Goal: Transaction & Acquisition: Purchase product/service

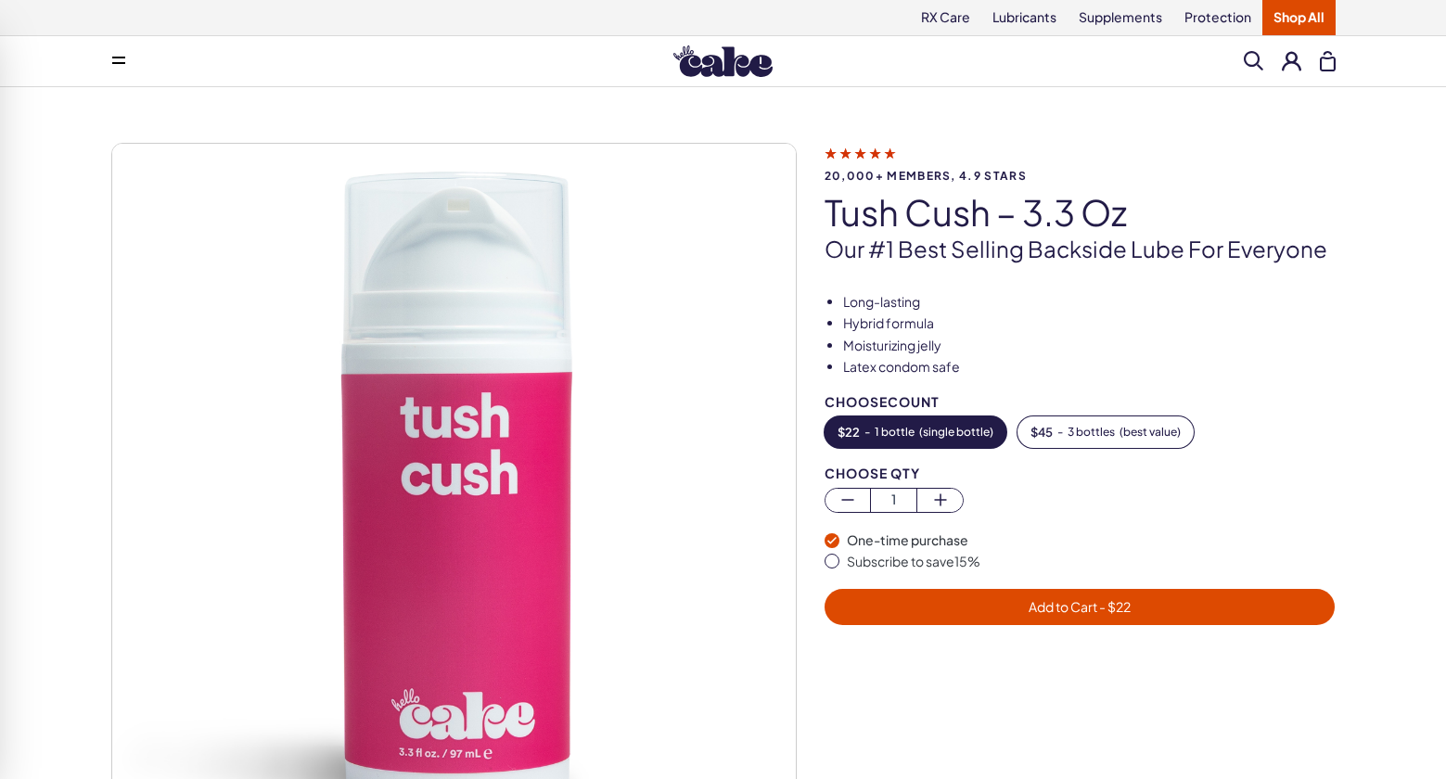
click at [117, 49] on button at bounding box center [118, 61] width 37 height 37
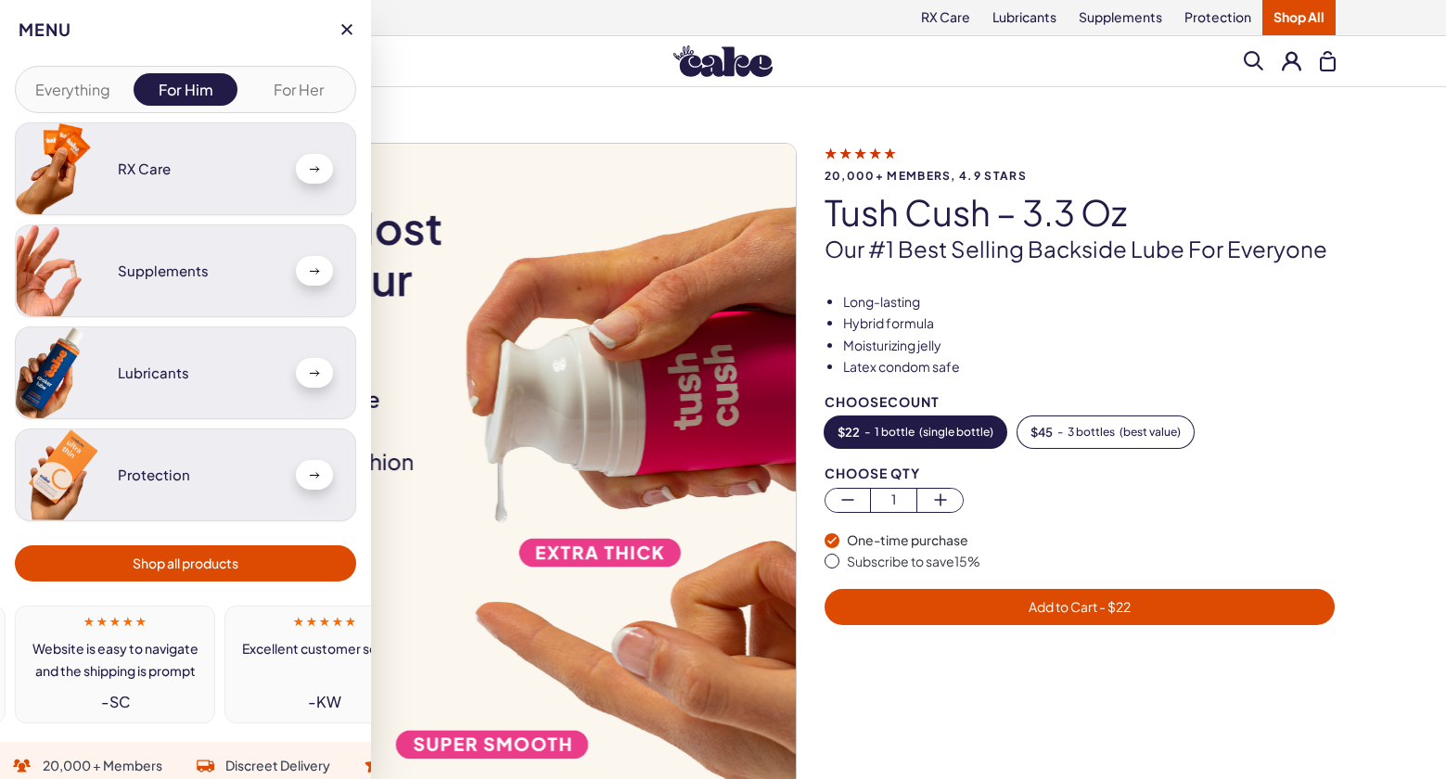
click at [70, 90] on button "Everything" at bounding box center [72, 89] width 105 height 32
click at [287, 87] on button "For Her" at bounding box center [298, 89] width 105 height 32
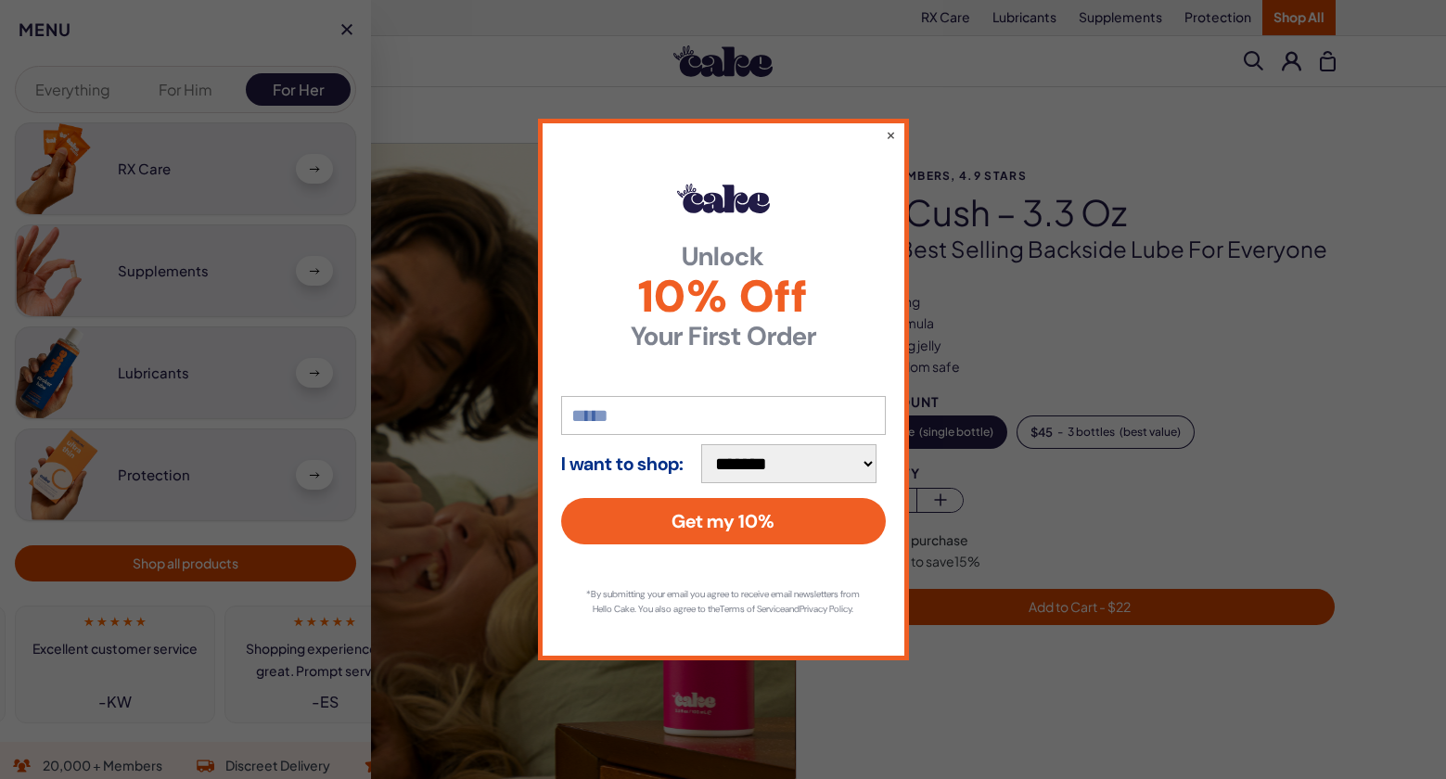
click at [239, 554] on div "**********" at bounding box center [723, 389] width 1446 height 779
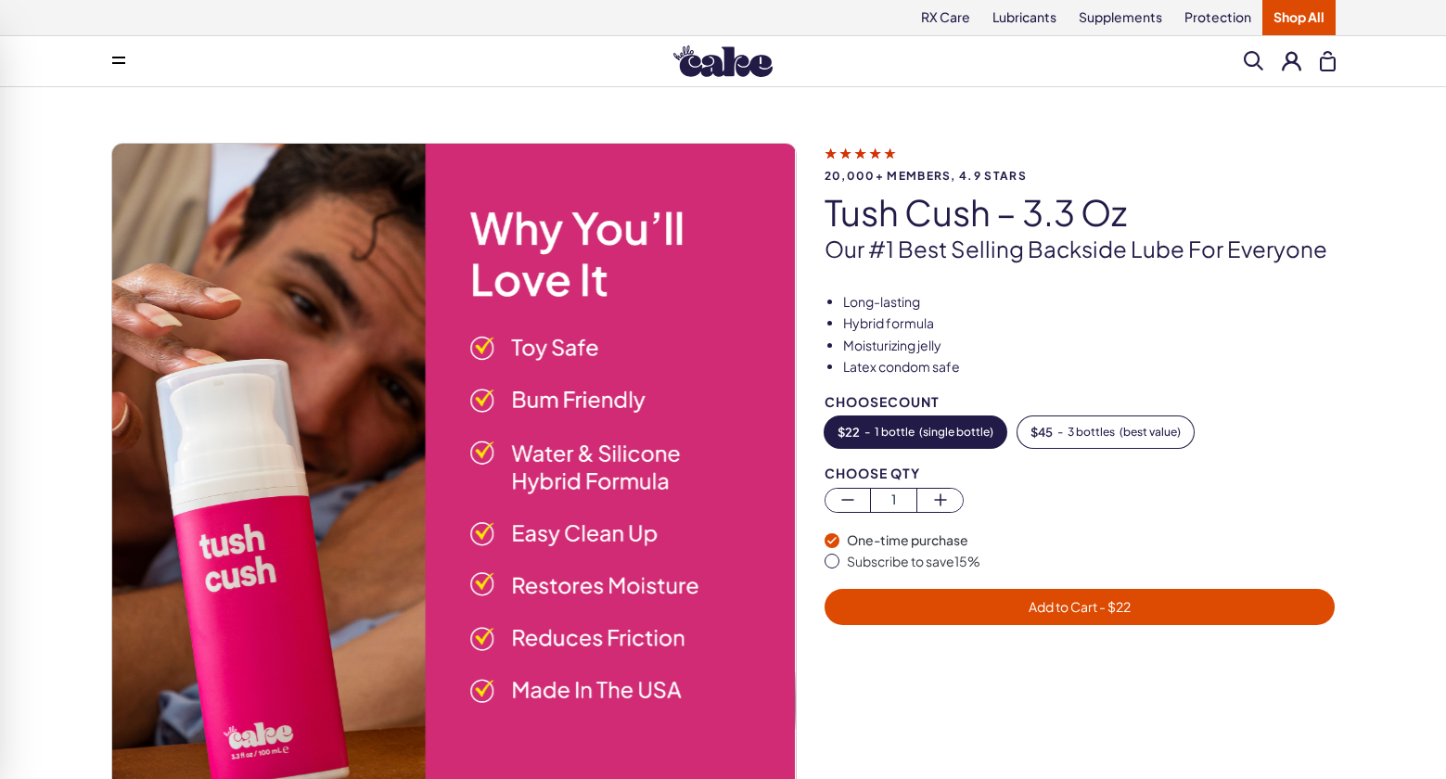
click at [1300, 10] on link "Shop All" at bounding box center [1298, 17] width 73 height 35
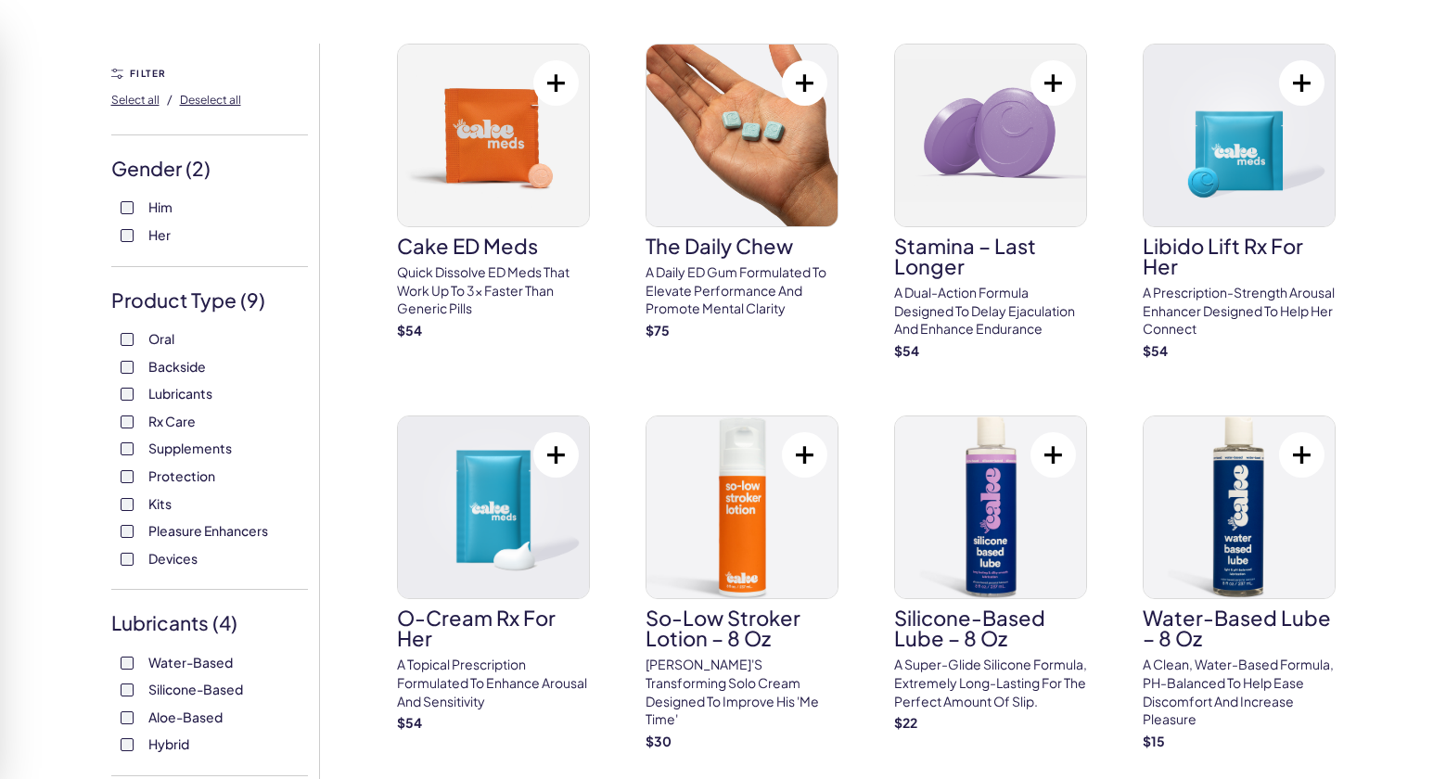
click at [176, 364] on span "Backside" at bounding box center [176, 366] width 57 height 24
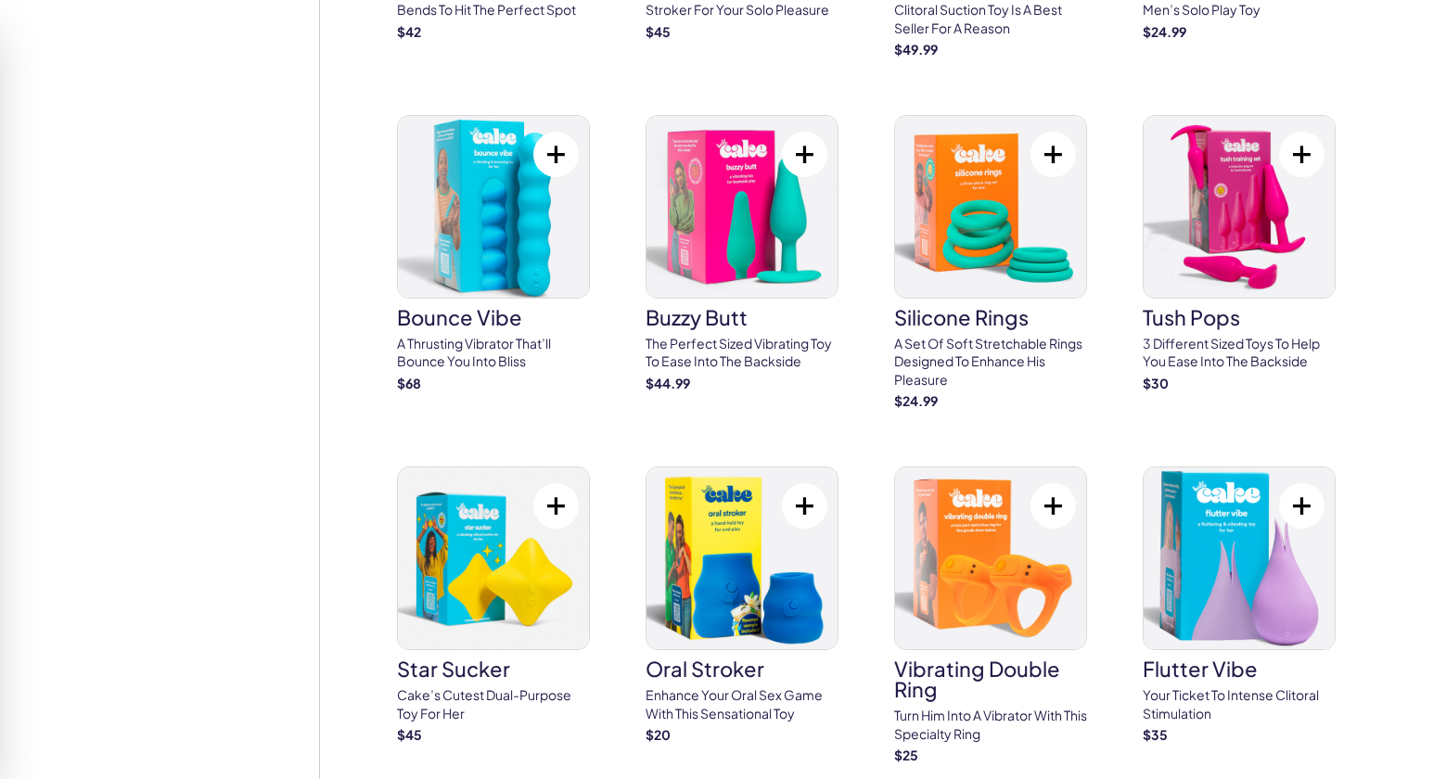
scroll to position [4535, 0]
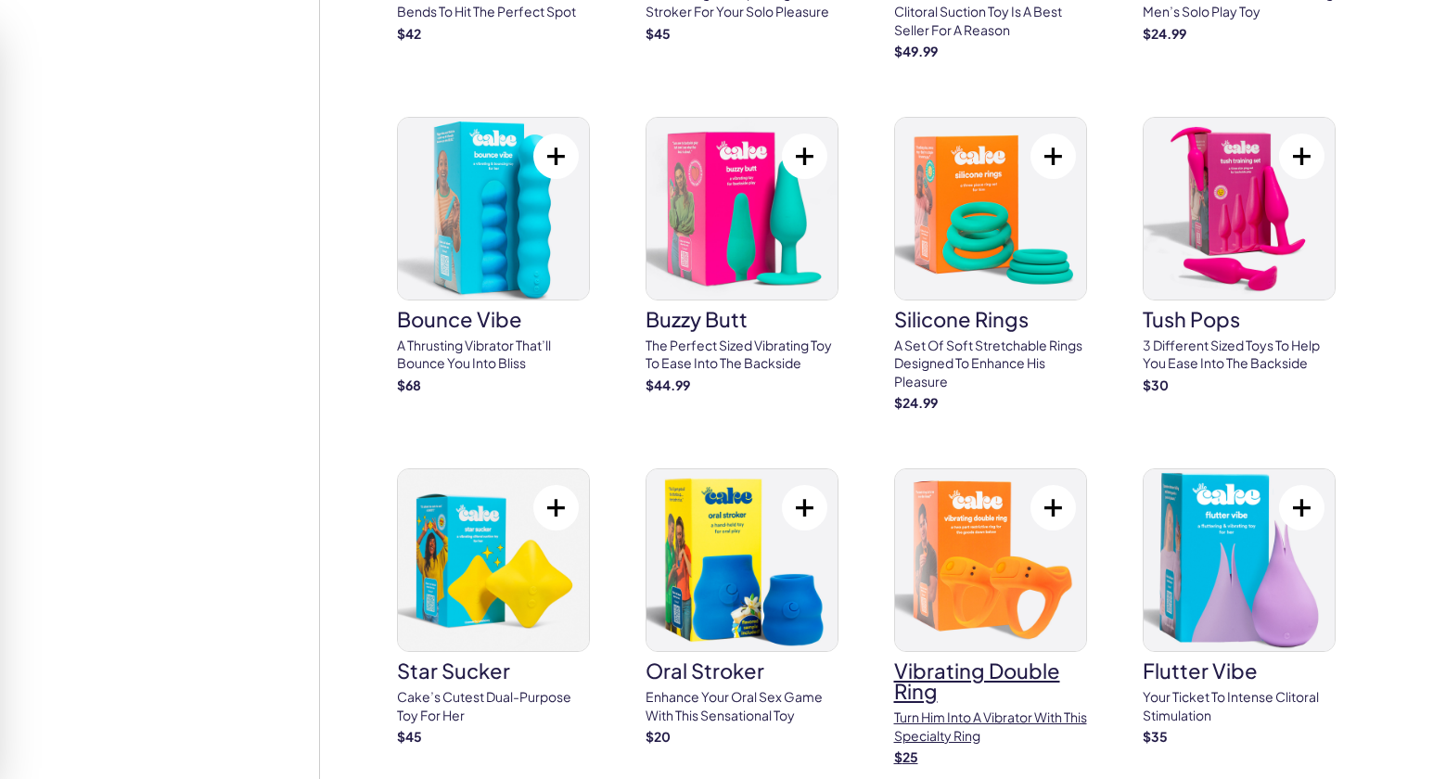
click at [949, 553] on img at bounding box center [990, 560] width 191 height 182
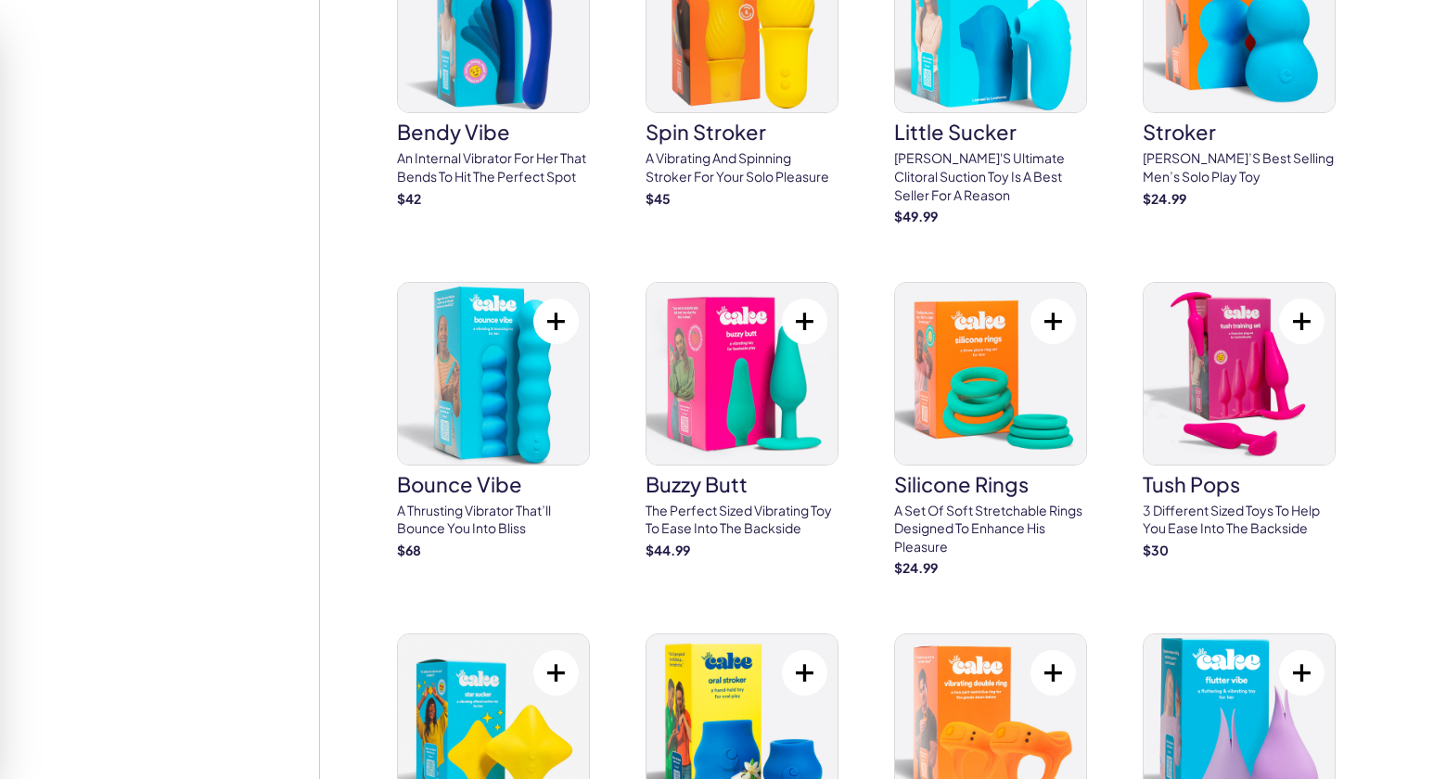
scroll to position [4371, 0]
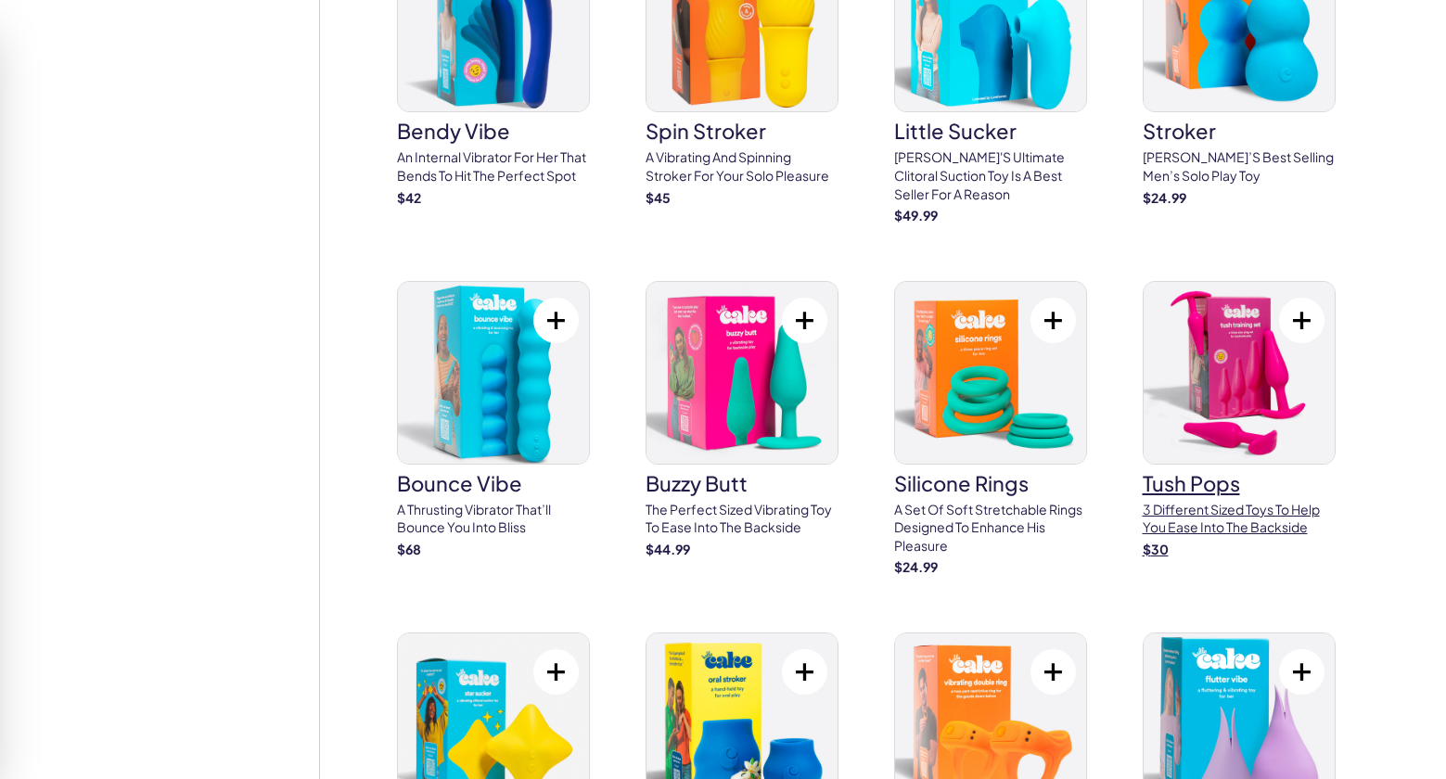
click at [1251, 307] on img at bounding box center [1238, 373] width 191 height 182
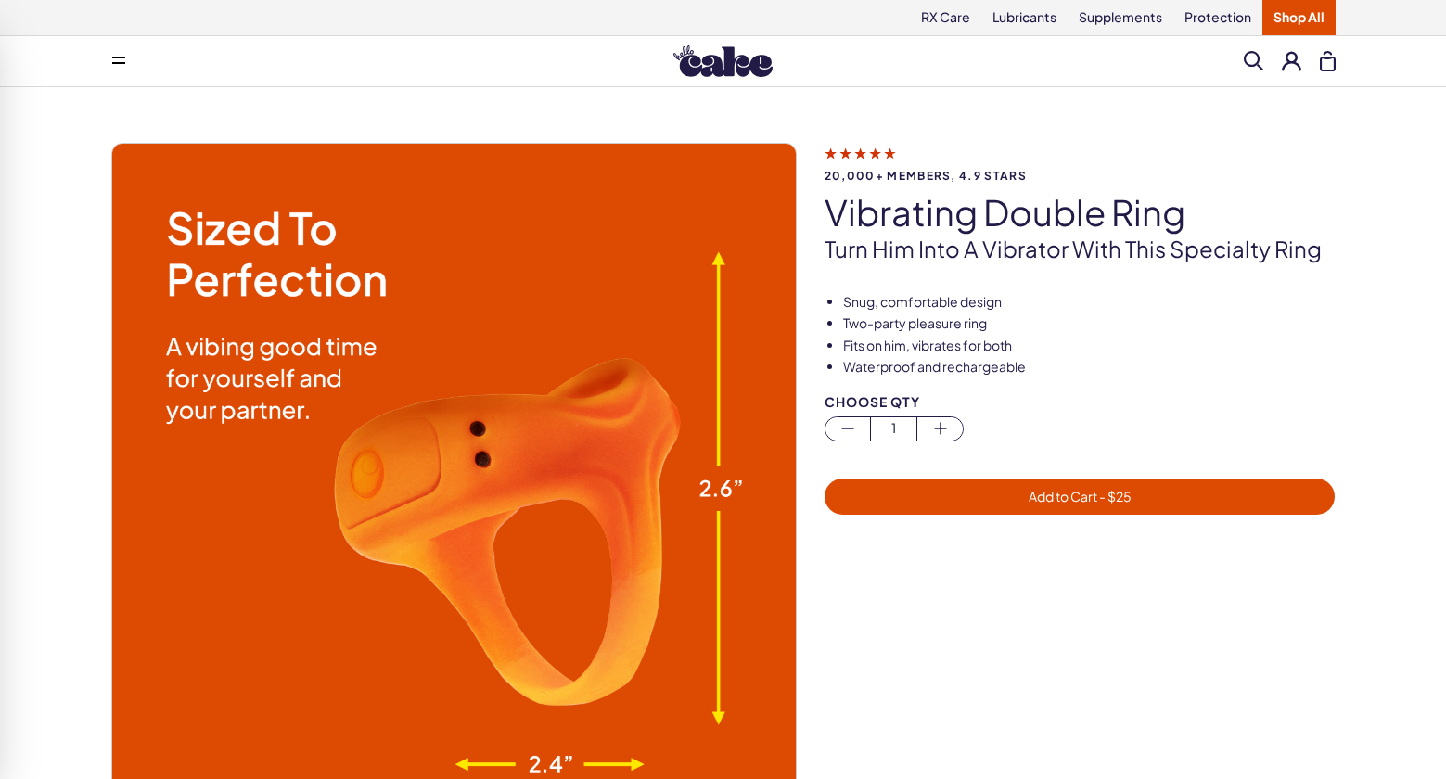
click at [1023, 495] on span "Add to Cart - $ 25" at bounding box center [1080, 496] width 489 height 21
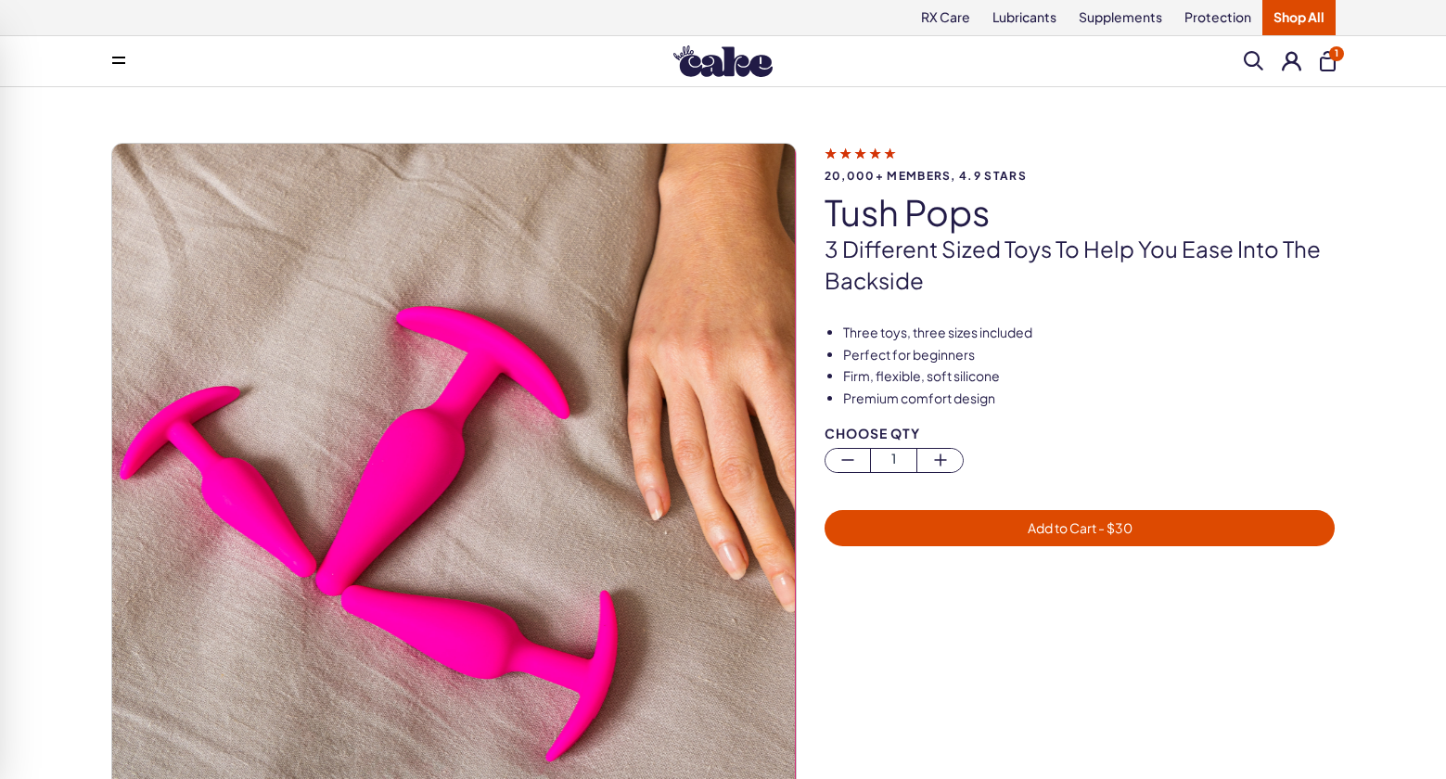
click at [1169, 530] on span "Add to Cart - $ 30" at bounding box center [1080, 527] width 489 height 21
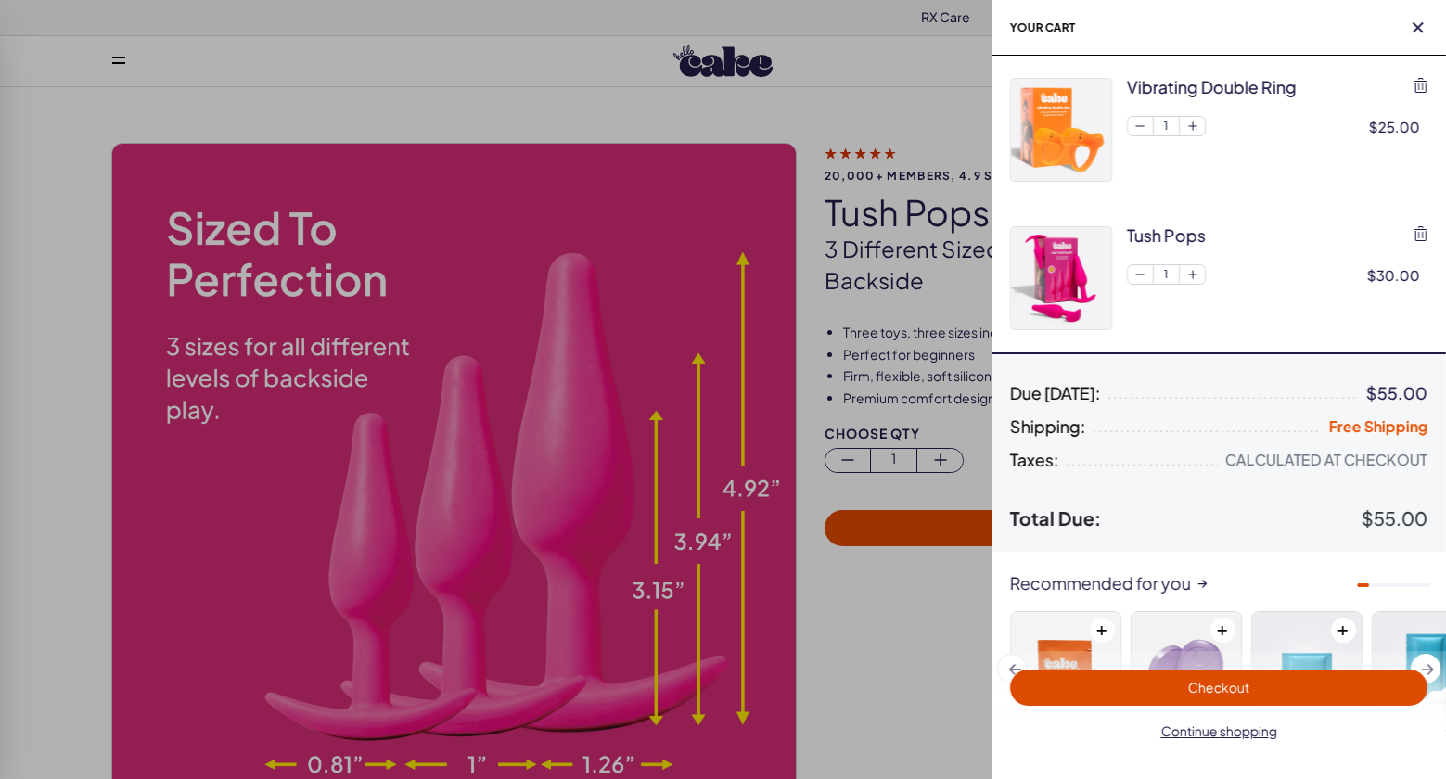
click at [1064, 134] on img at bounding box center [1061, 130] width 100 height 102
click at [1149, 89] on div "vibrating double ring" at bounding box center [1212, 86] width 170 height 23
click at [1066, 120] on img at bounding box center [1061, 130] width 100 height 102
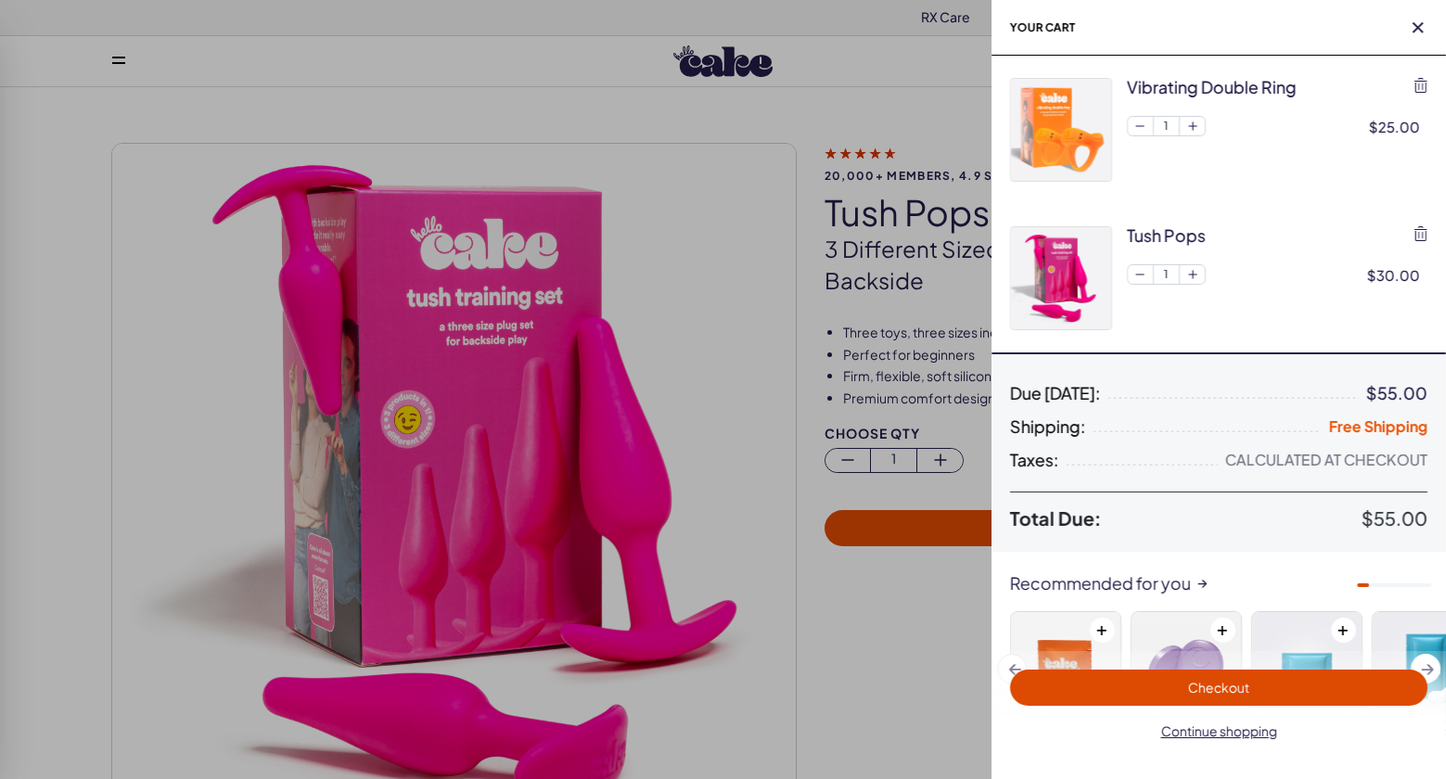
click at [1177, 691] on span "Checkout" at bounding box center [1218, 687] width 395 height 21
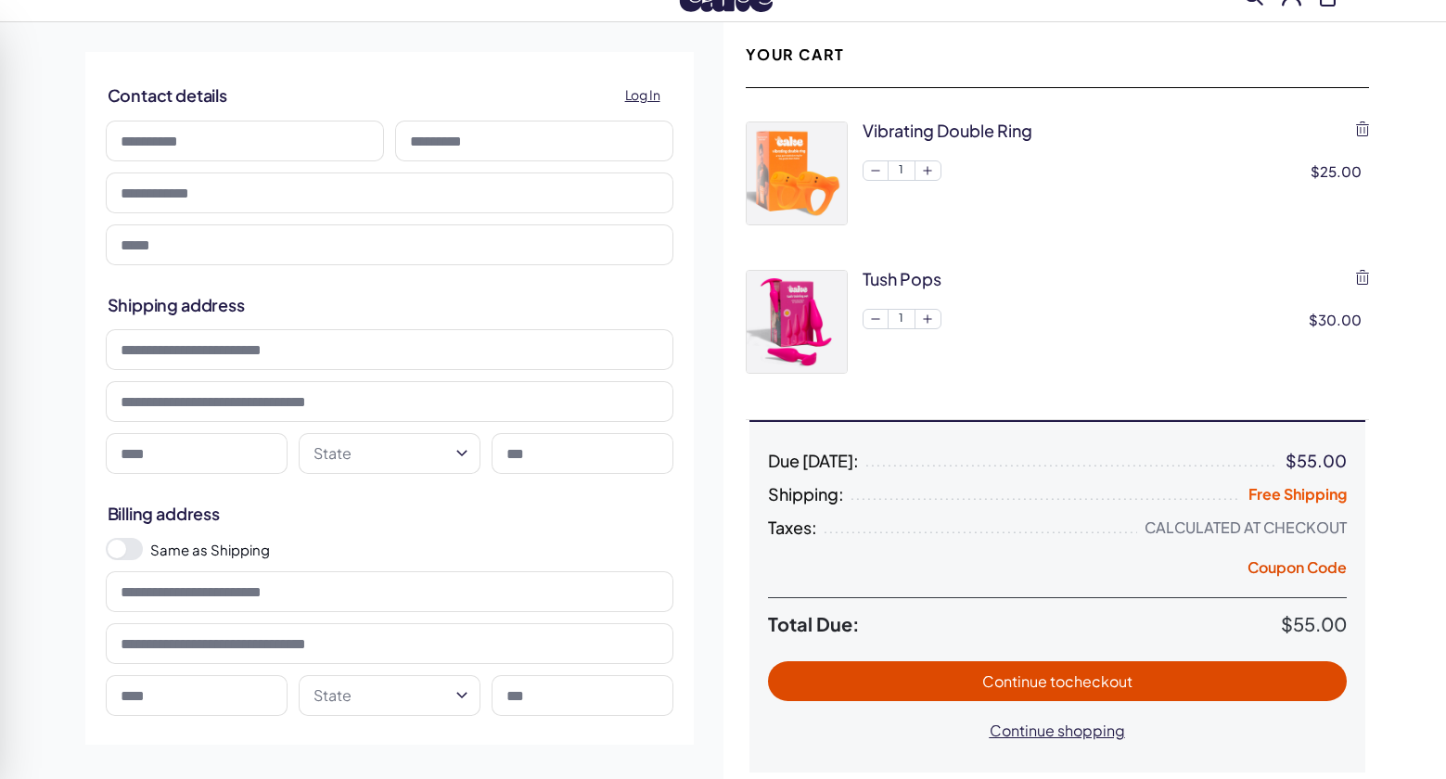
scroll to position [74, 0]
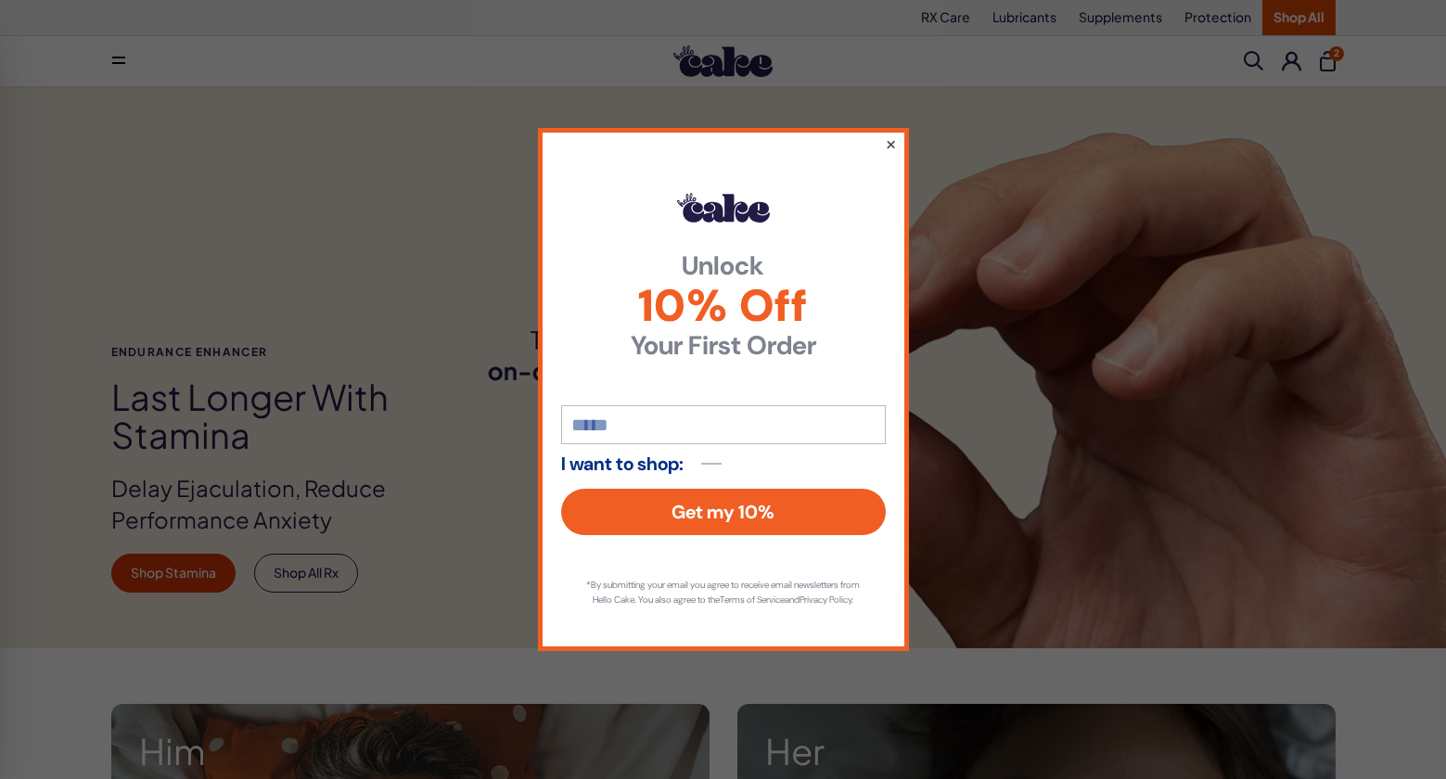
click at [888, 133] on button "×" at bounding box center [890, 144] width 12 height 22
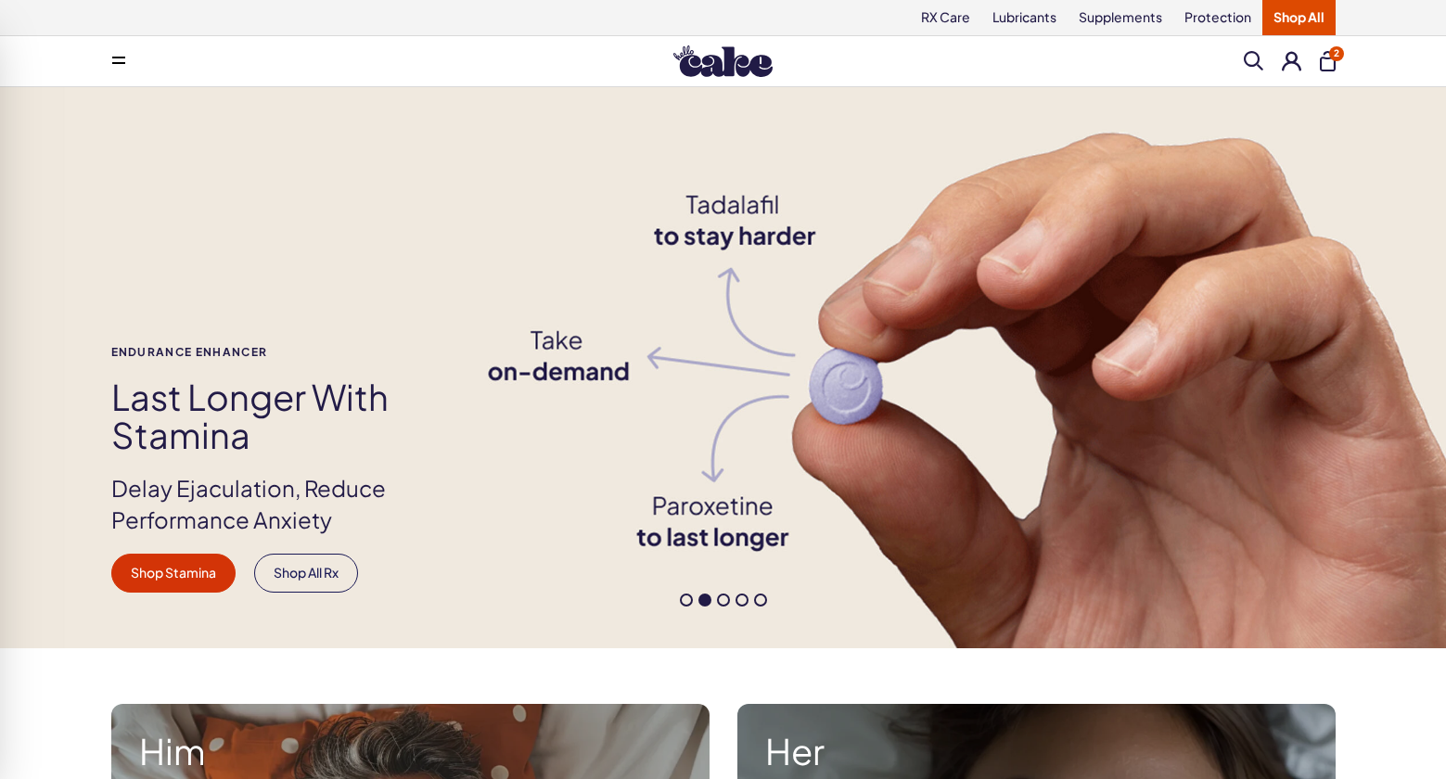
click at [1324, 57] on button "2" at bounding box center [1328, 61] width 16 height 20
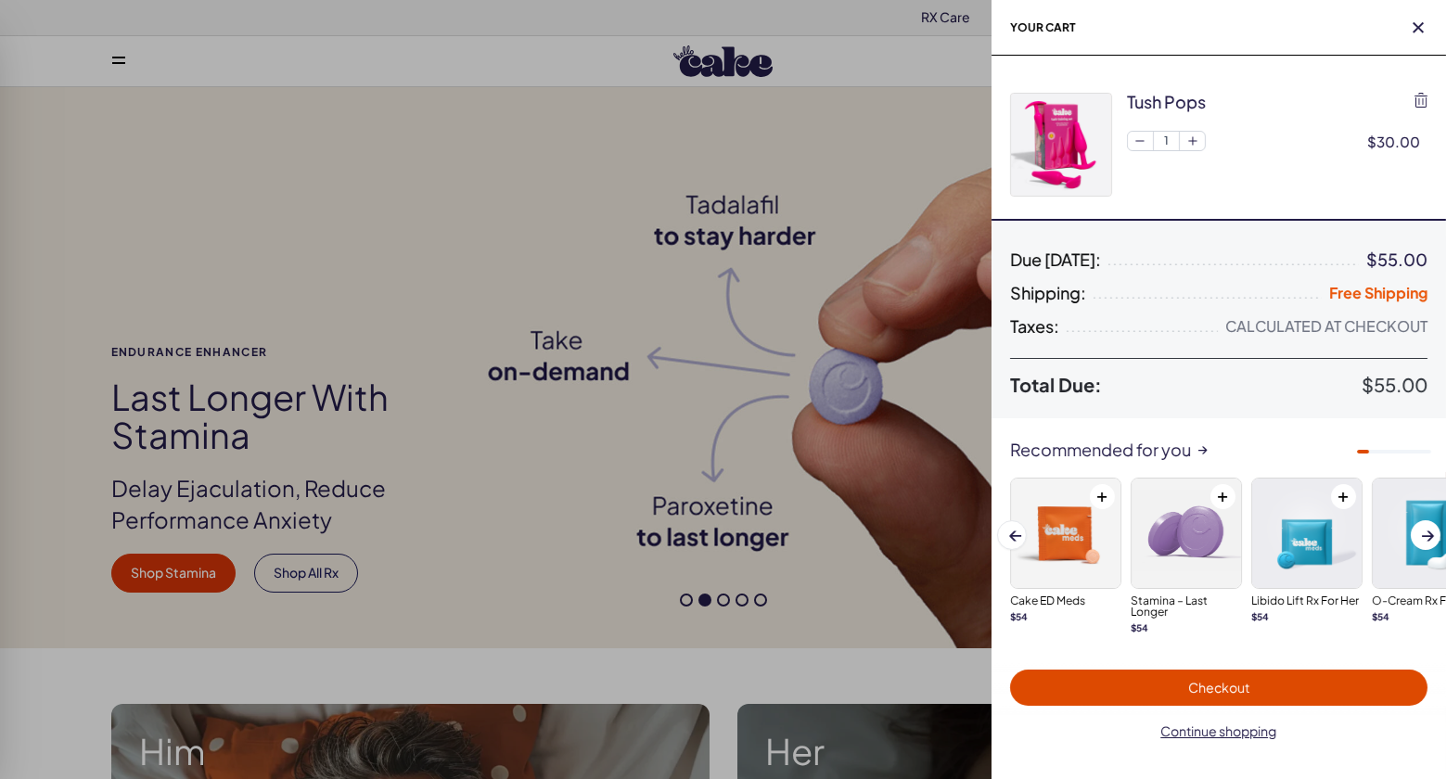
scroll to position [133, 0]
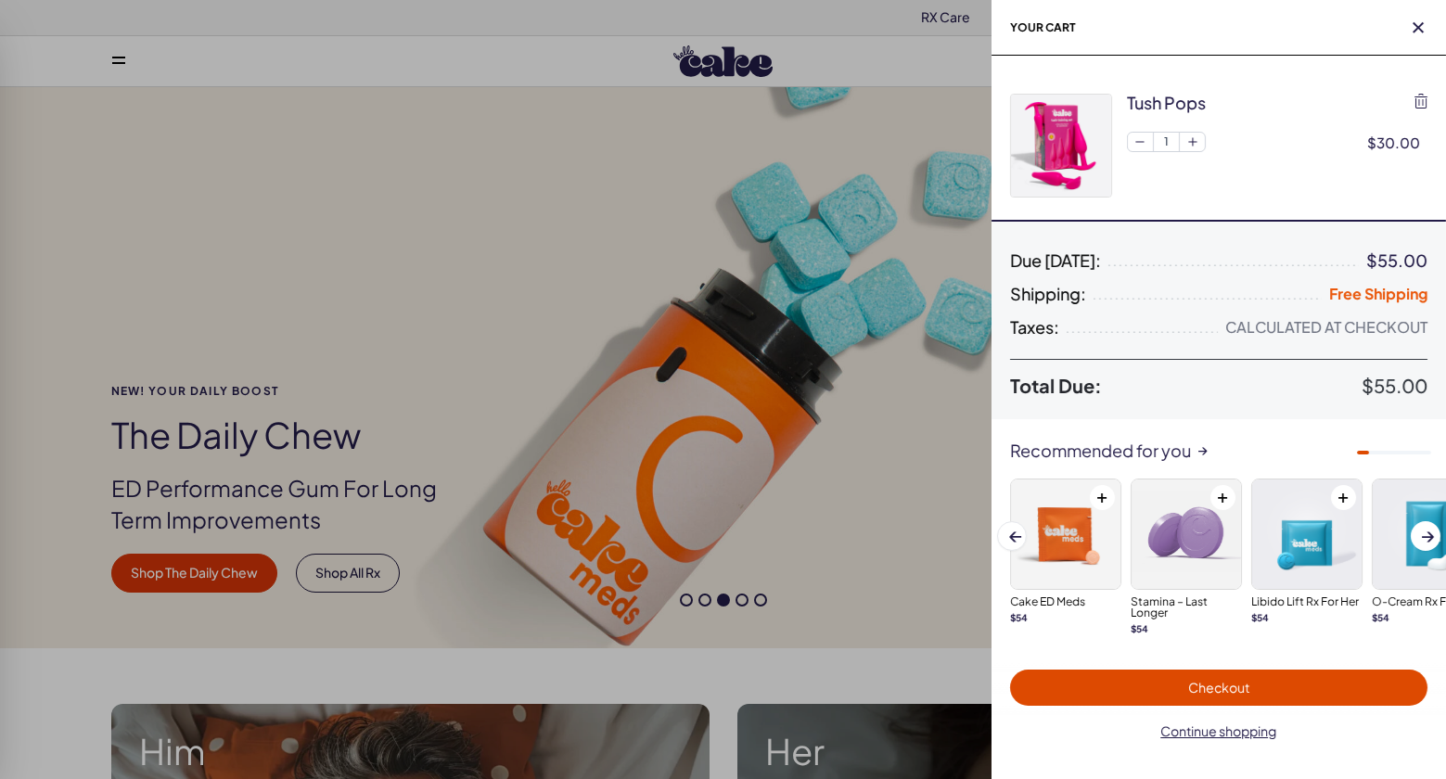
click at [1239, 685] on span "Checkout" at bounding box center [1218, 687] width 61 height 17
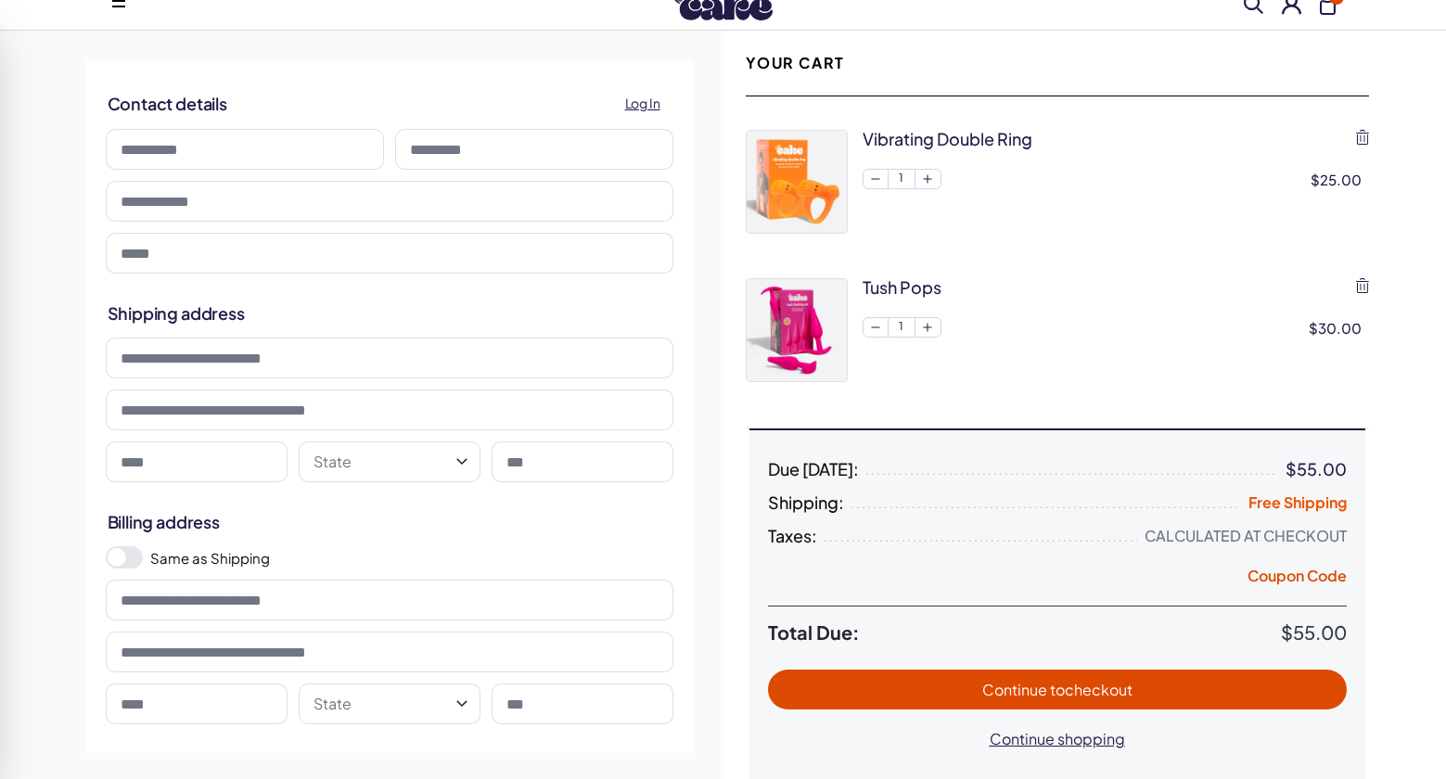
scroll to position [57, 0]
click at [973, 696] on span "Continue to checkout" at bounding box center [1057, 689] width 542 height 21
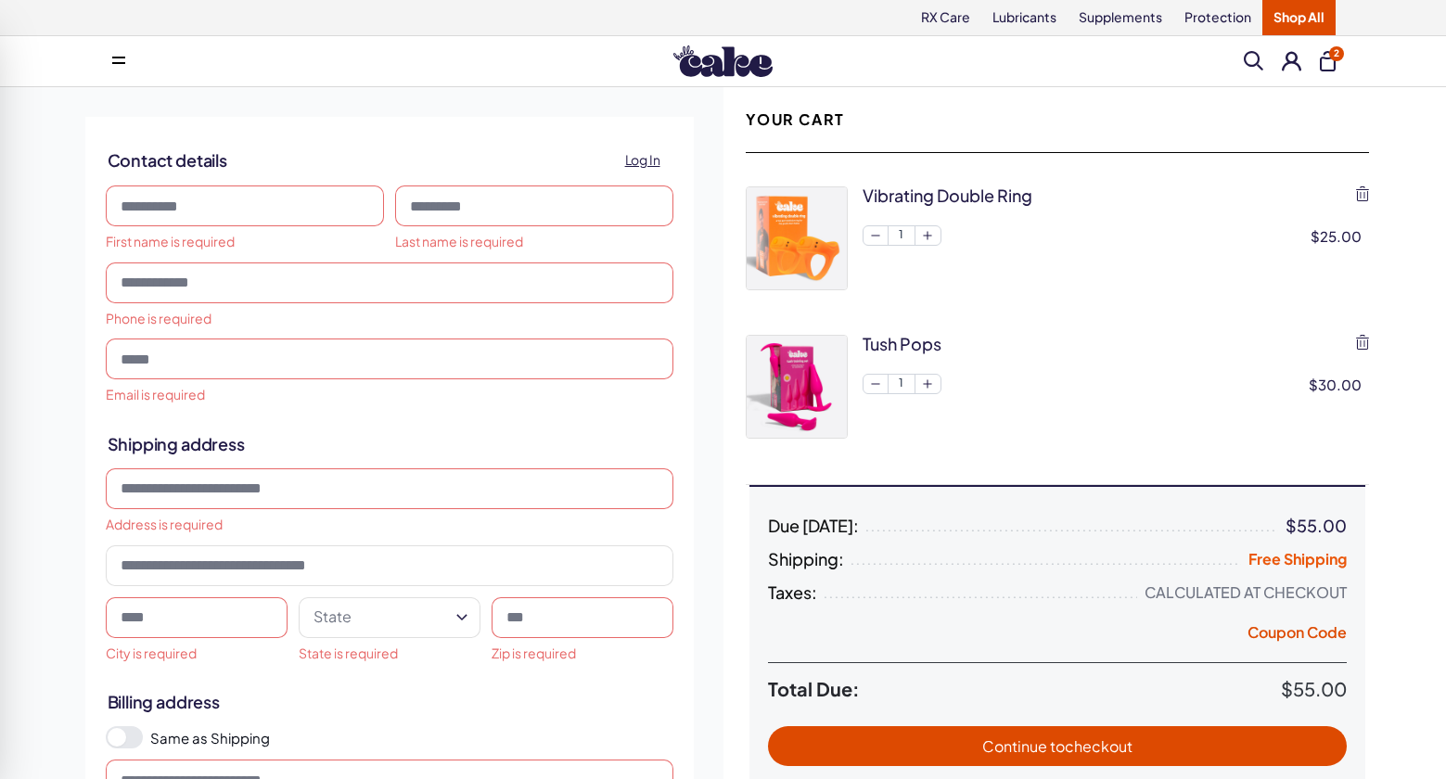
scroll to position [0, 0]
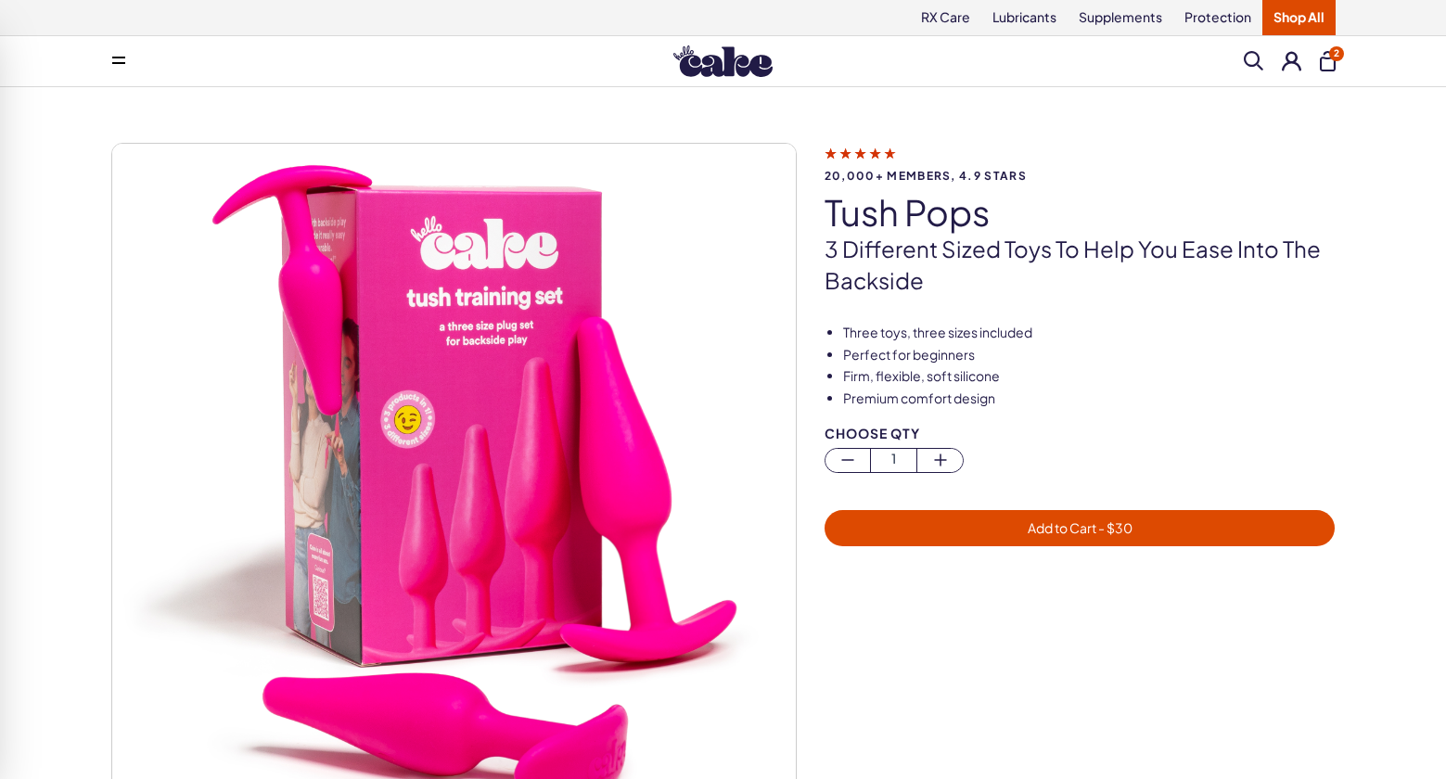
click at [1322, 67] on button "2" at bounding box center [1328, 61] width 16 height 20
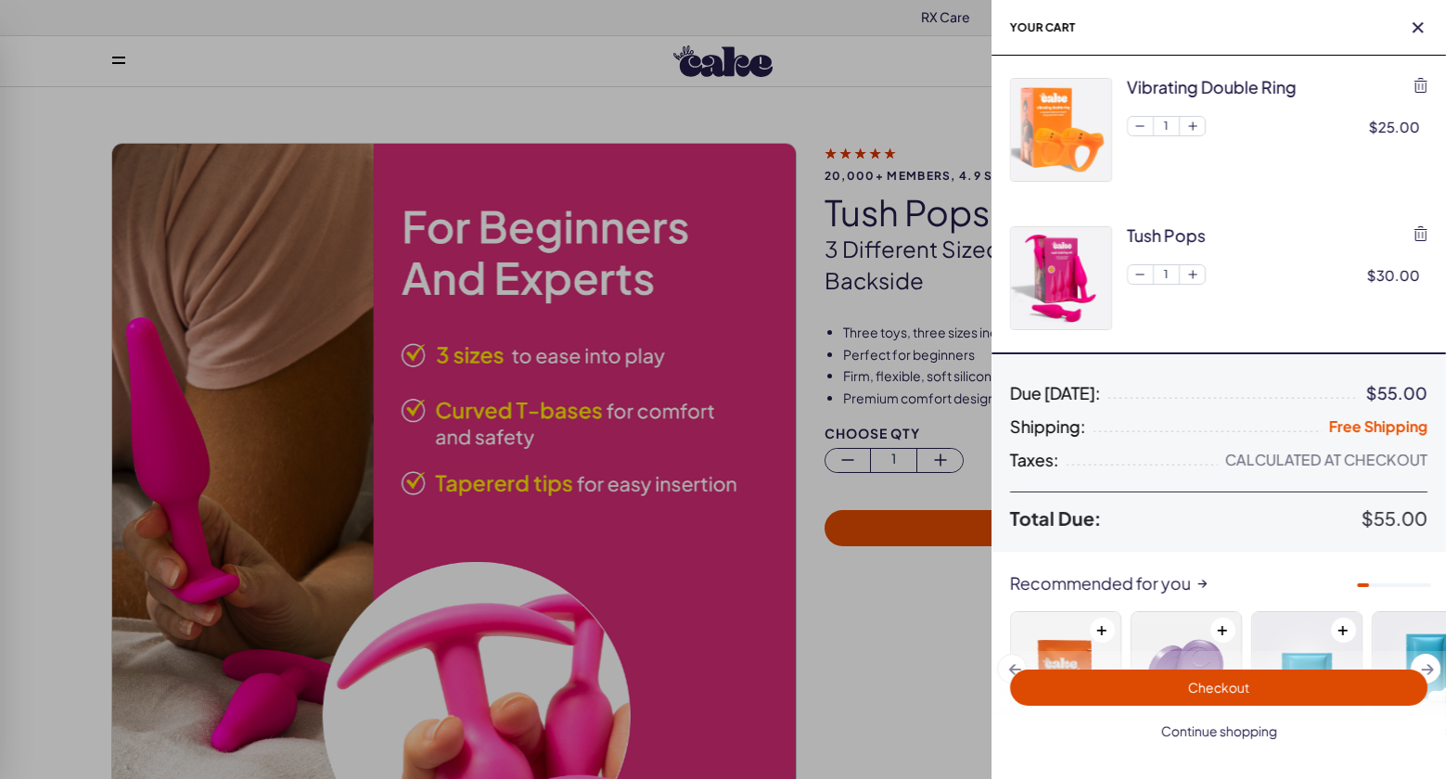
click at [1220, 726] on span "Continue shopping" at bounding box center [1219, 730] width 116 height 17
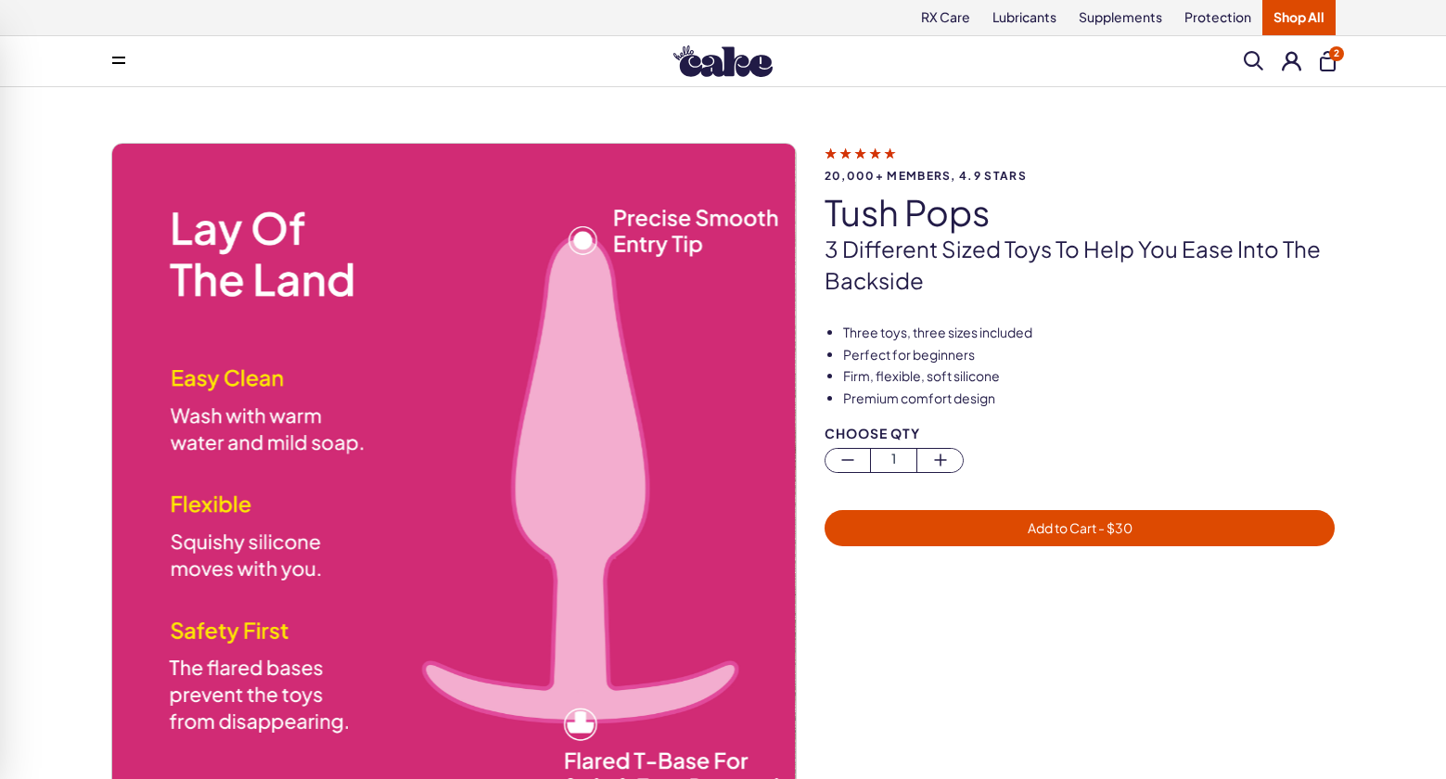
click at [1330, 59] on button "2" at bounding box center [1328, 61] width 16 height 20
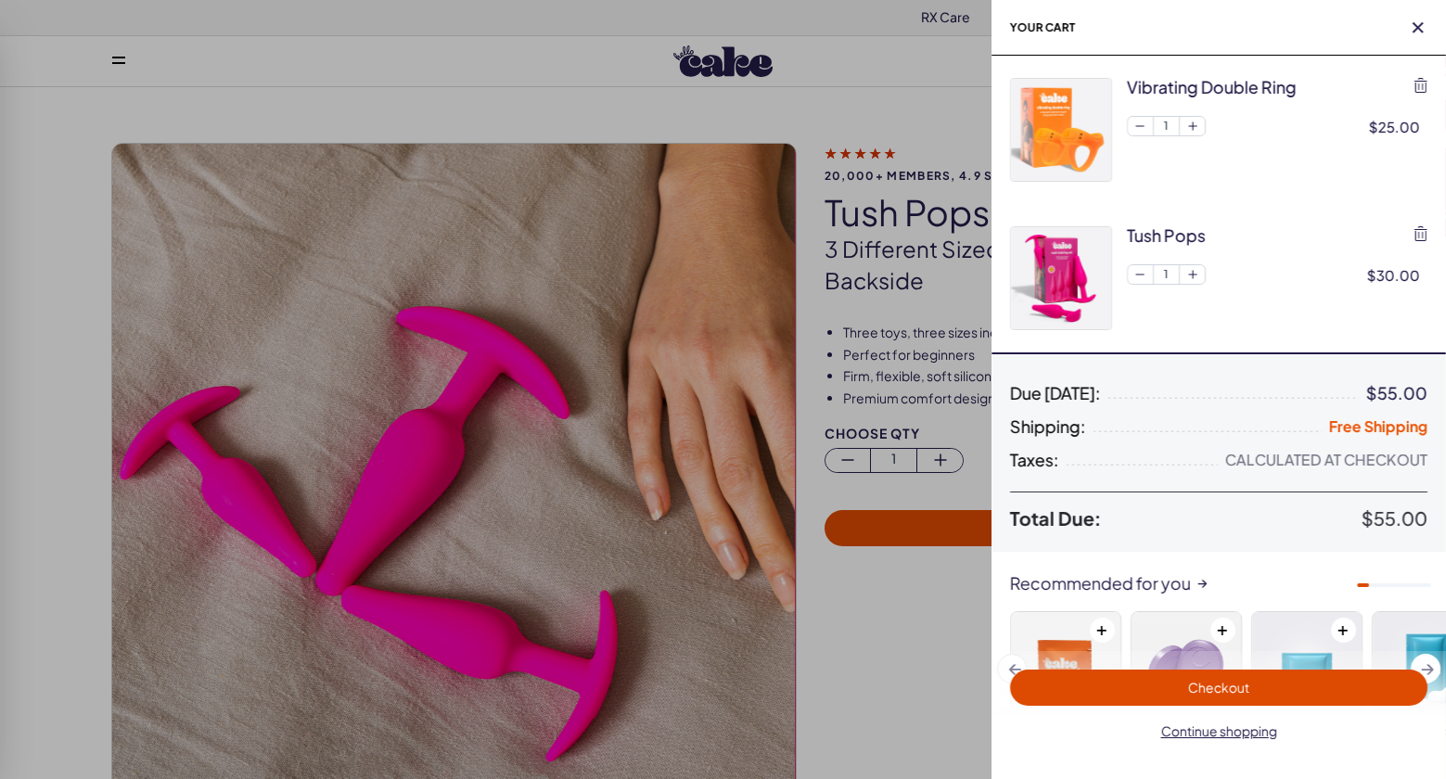
click at [1248, 684] on span "Checkout" at bounding box center [1218, 687] width 61 height 17
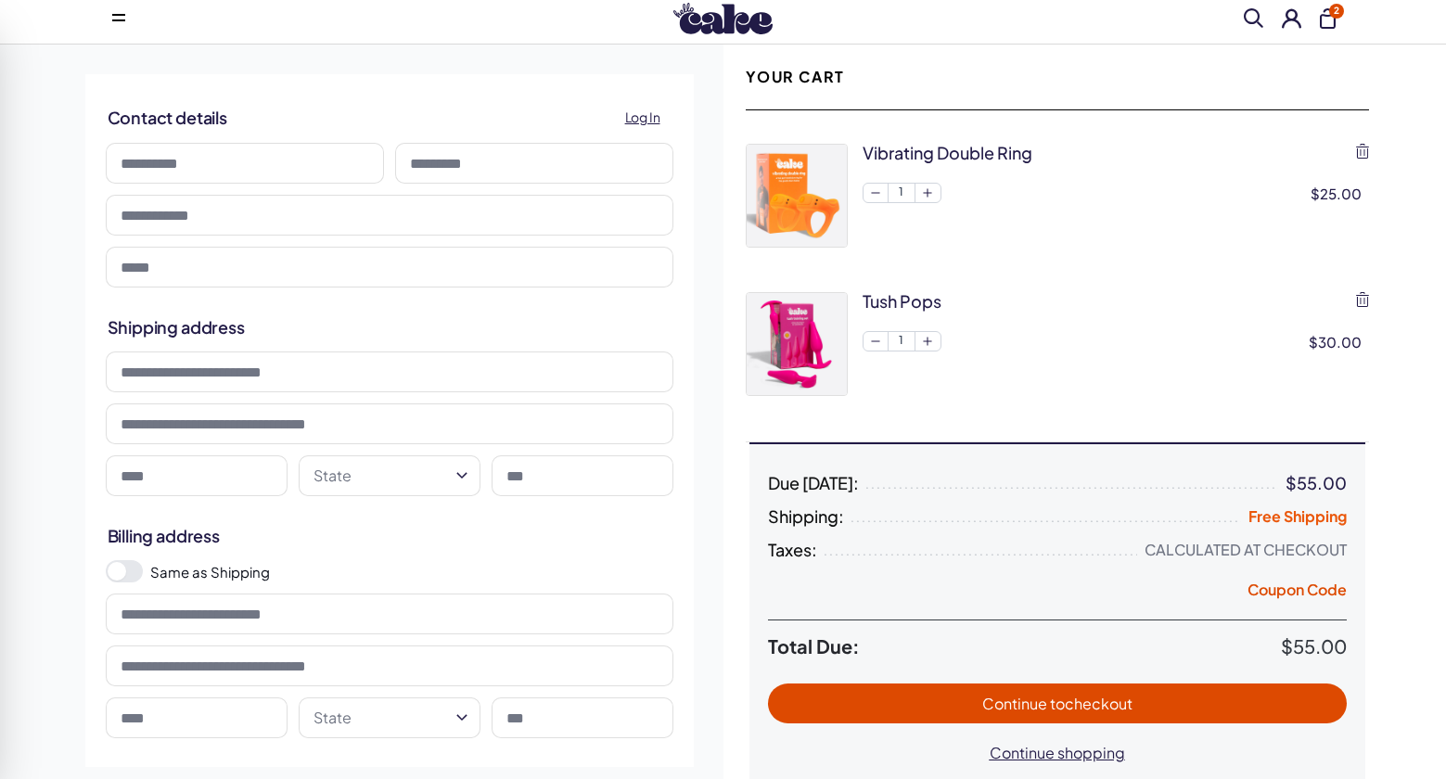
scroll to position [43, 0]
click at [1283, 590] on button "Coupon Code" at bounding box center [1296, 593] width 99 height 26
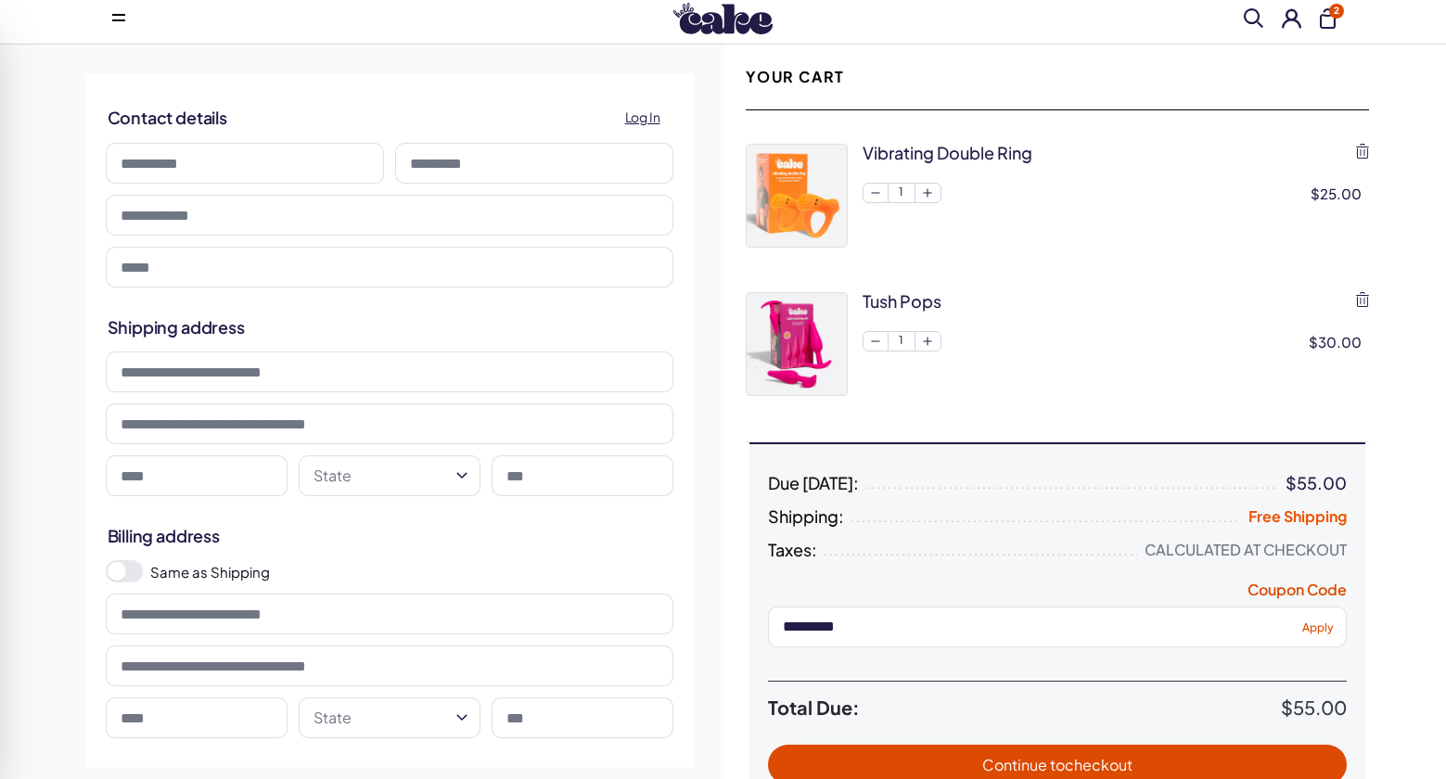
click at [1319, 623] on span "Apply" at bounding box center [1318, 626] width 32 height 14
drag, startPoint x: 880, startPoint y: 624, endPoint x: 636, endPoint y: 621, distance: 243.9
click at [636, 621] on div "**********" at bounding box center [723, 471] width 1335 height 852
drag, startPoint x: 837, startPoint y: 619, endPoint x: 722, endPoint y: 619, distance: 115.9
click at [722, 619] on div "**********" at bounding box center [723, 471] width 1335 height 852
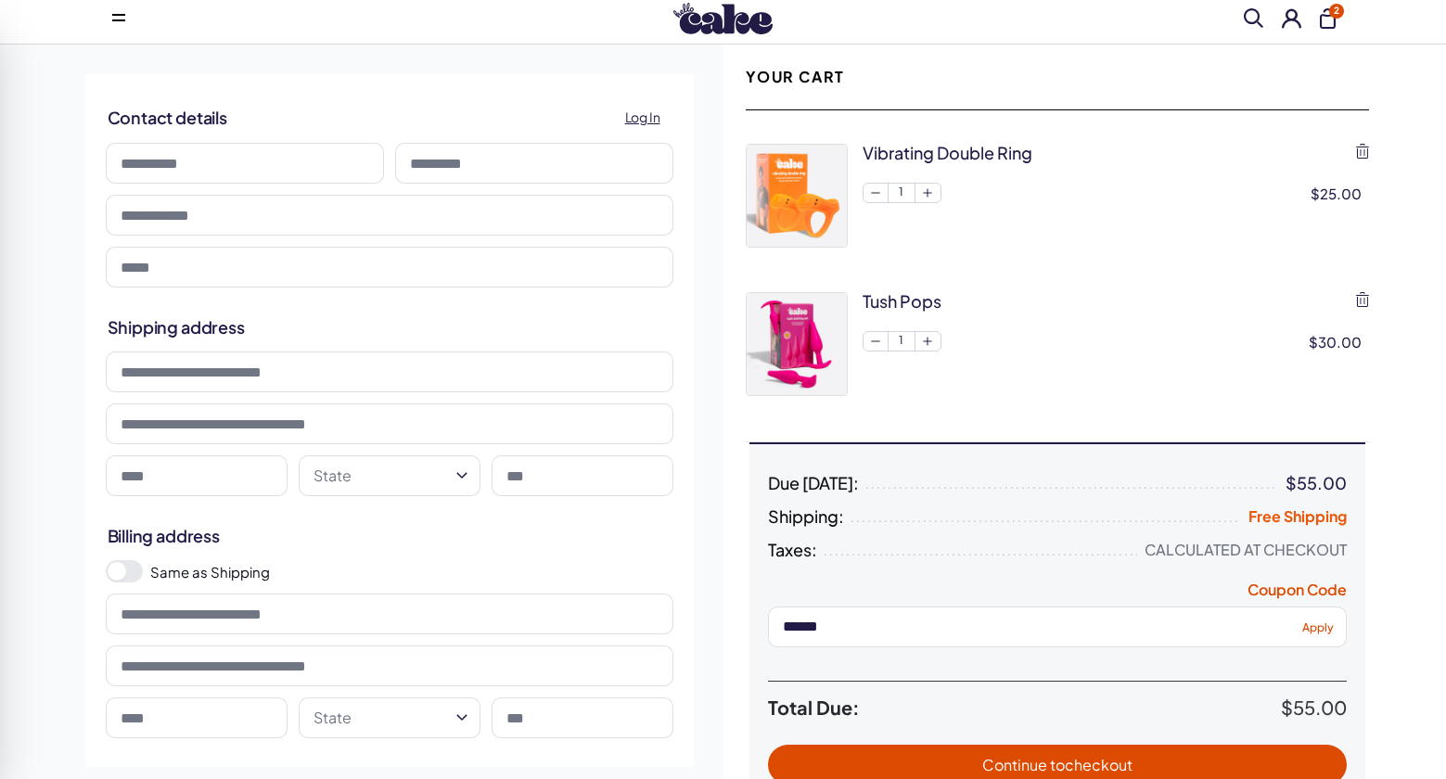
type input "******"
click at [1319, 626] on span "Apply" at bounding box center [1318, 626] width 32 height 14
drag, startPoint x: 852, startPoint y: 618, endPoint x: 729, endPoint y: 613, distance: 123.4
click at [729, 613] on div "Your Cart vibrating double ring 1 $25.00 tush pops 1 $30.00 Due [DATE]: $55.00 …" at bounding box center [1057, 471] width 668 height 852
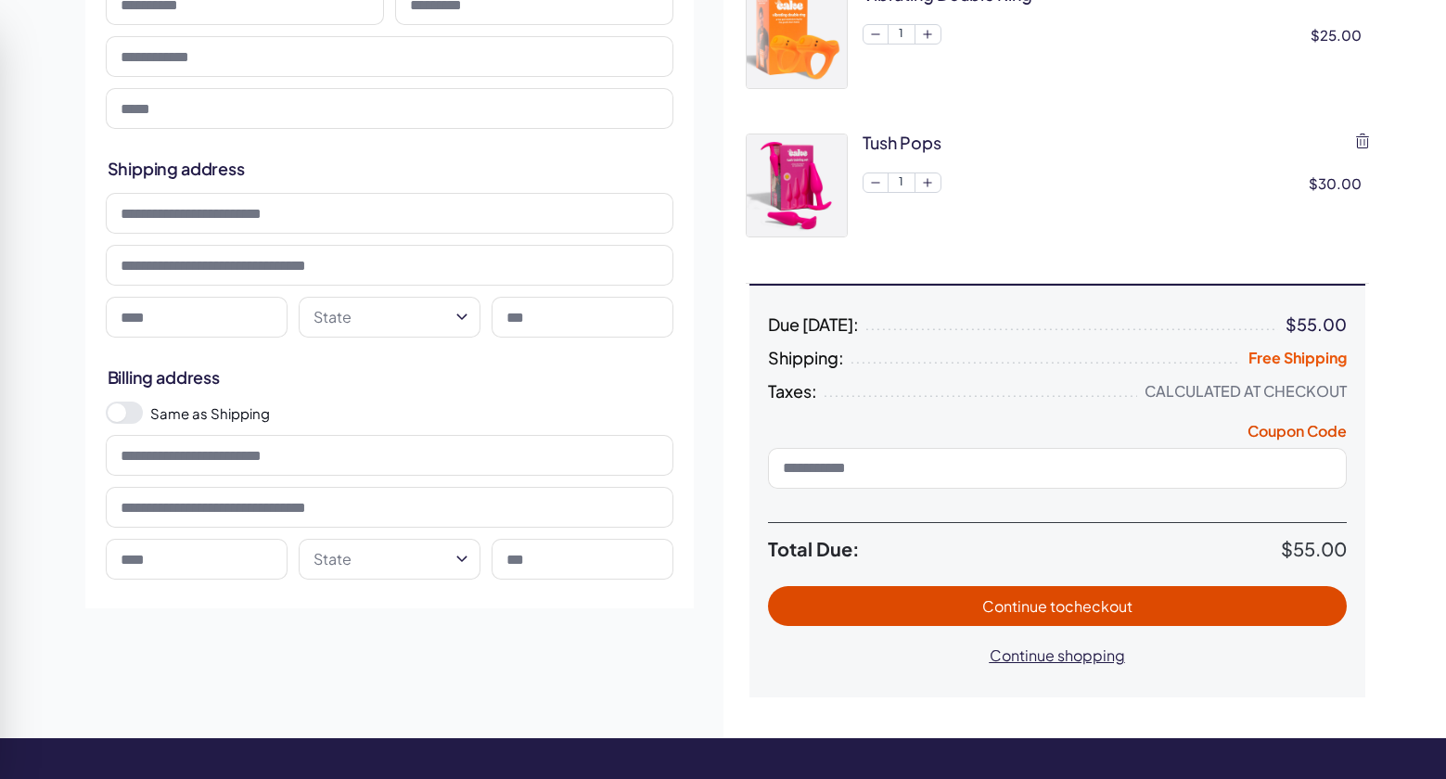
scroll to position [212, 0]
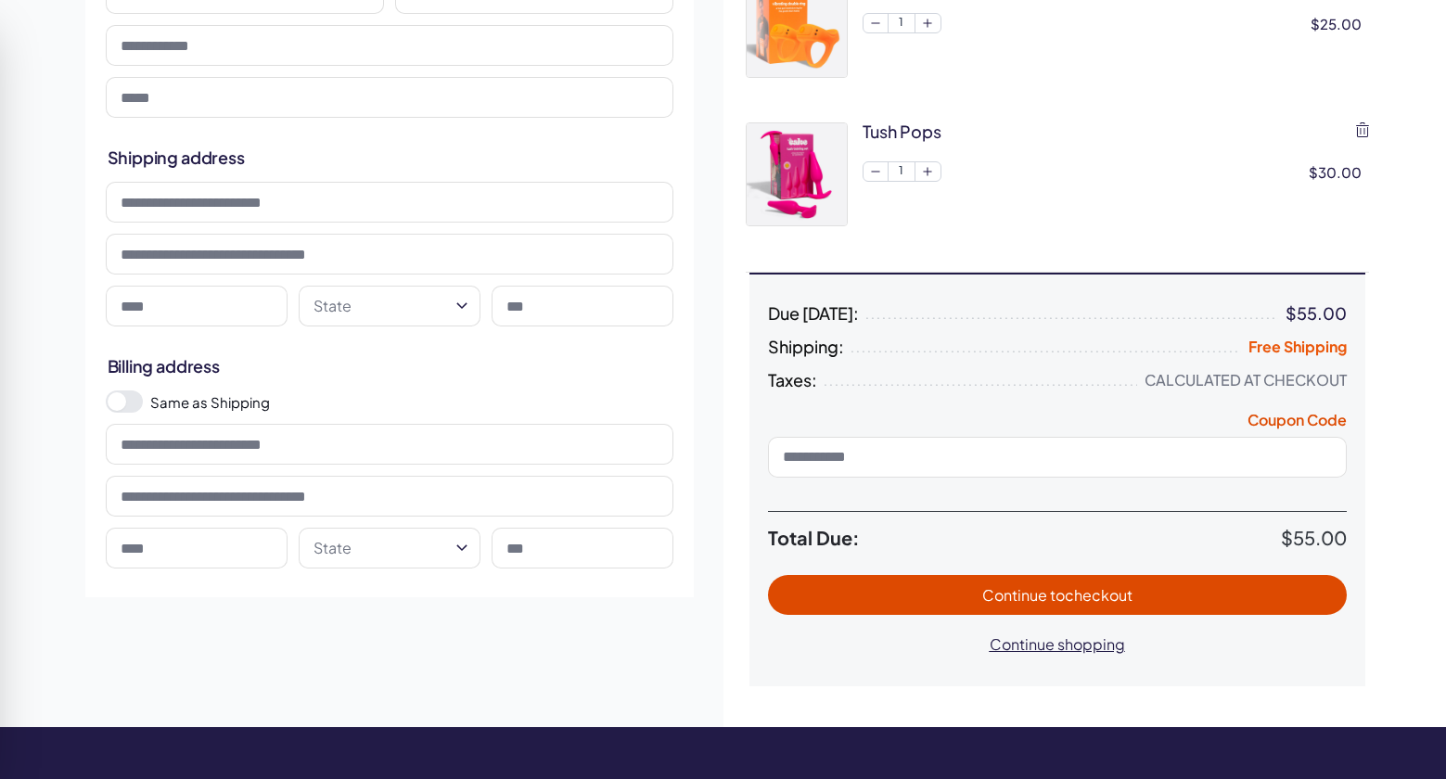
click at [1028, 594] on span "Continue to checkout" at bounding box center [1057, 594] width 150 height 19
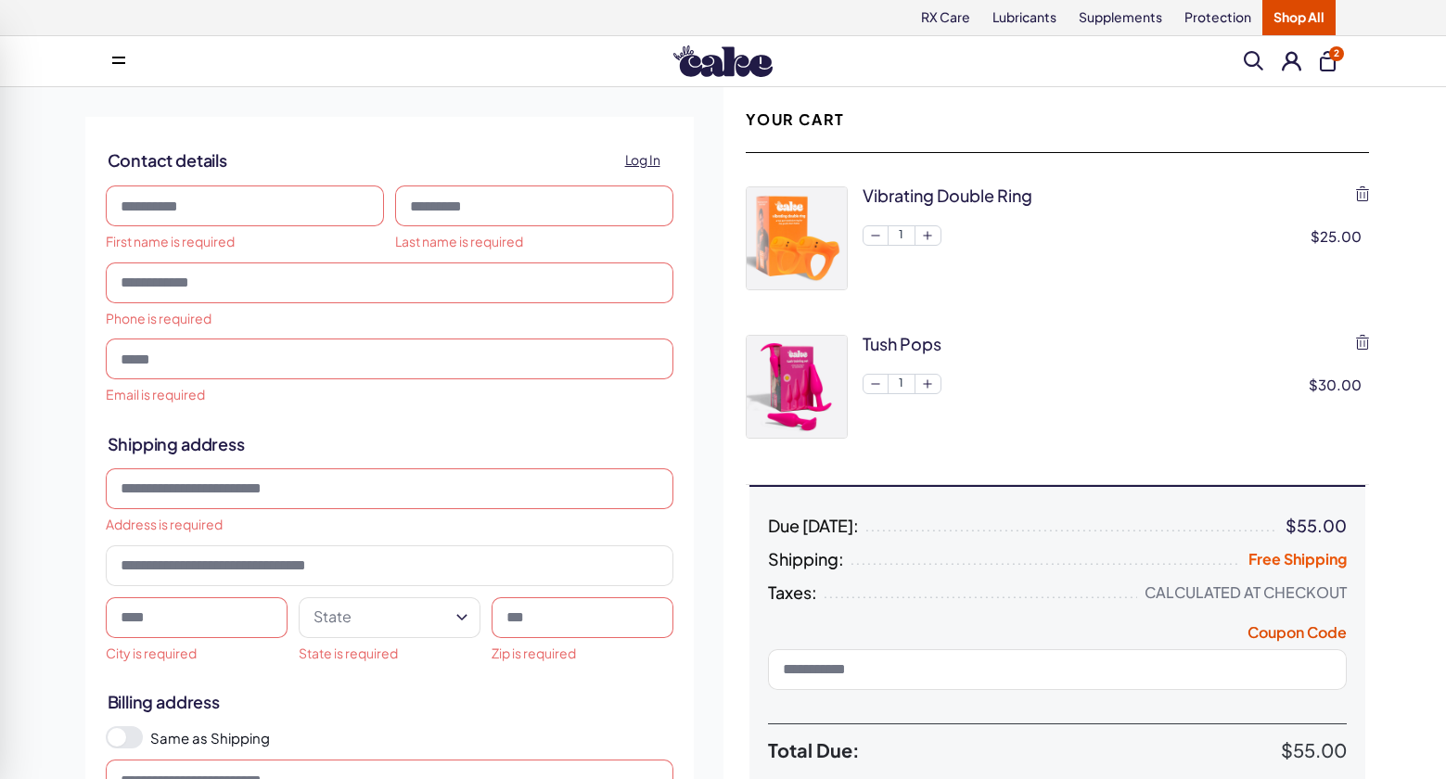
scroll to position [0, 0]
type input "*******"
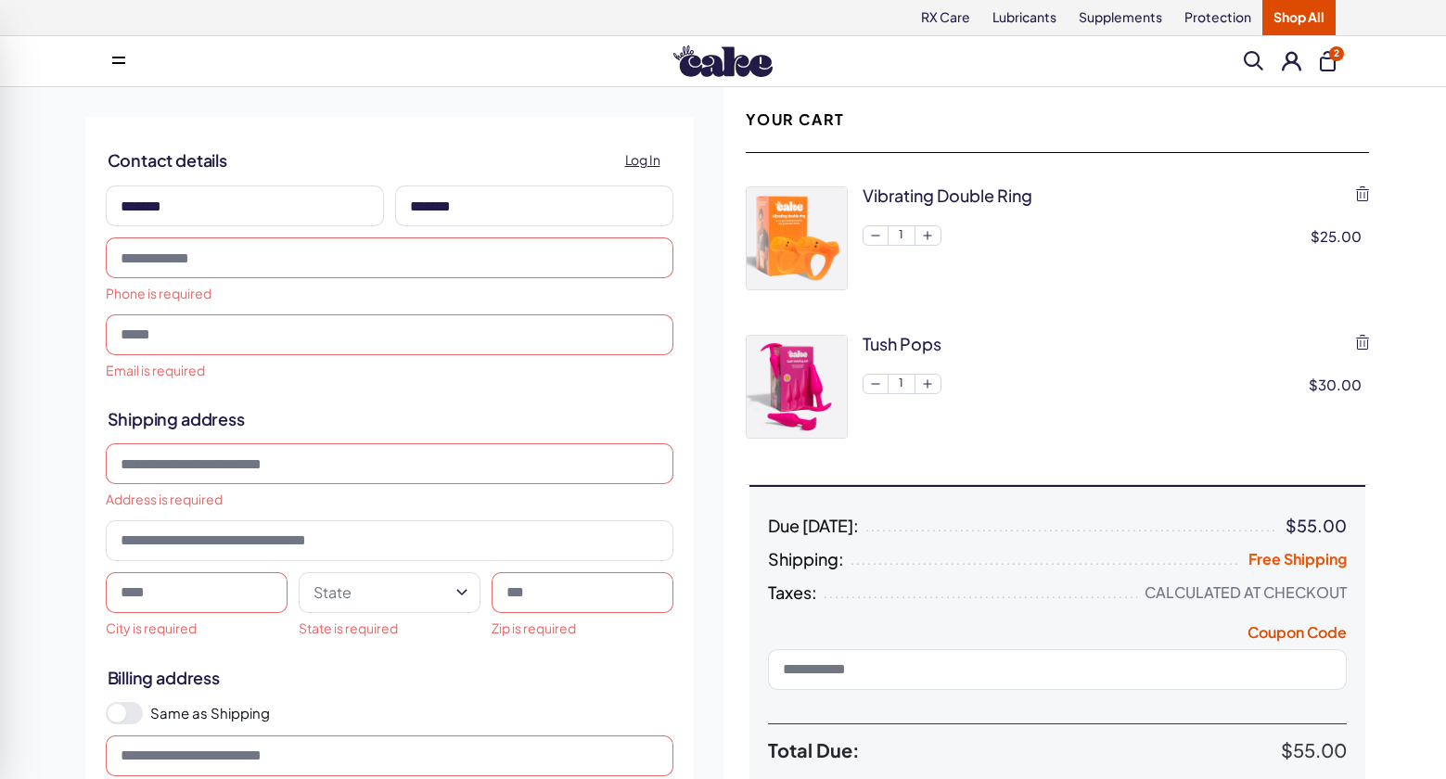
type input "*******"
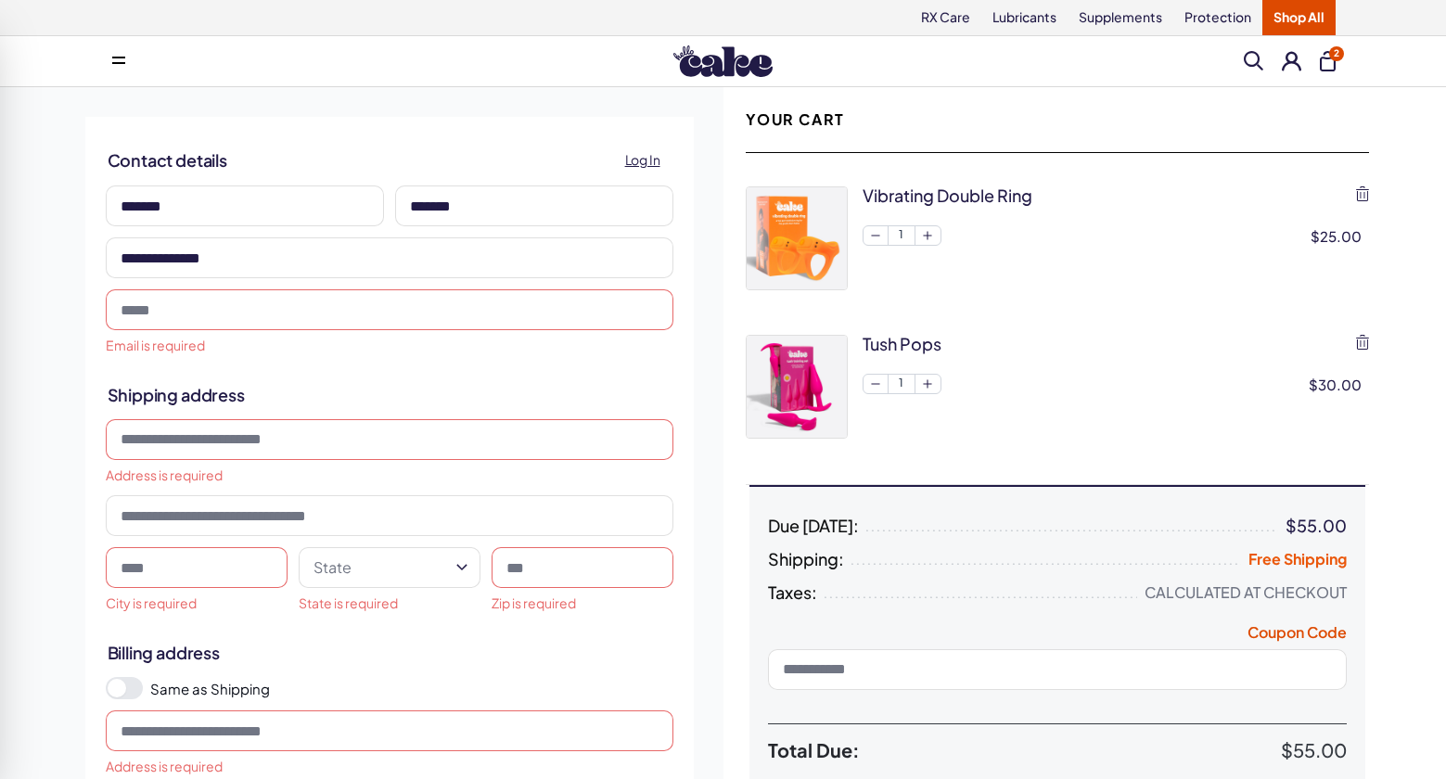
type input "**********"
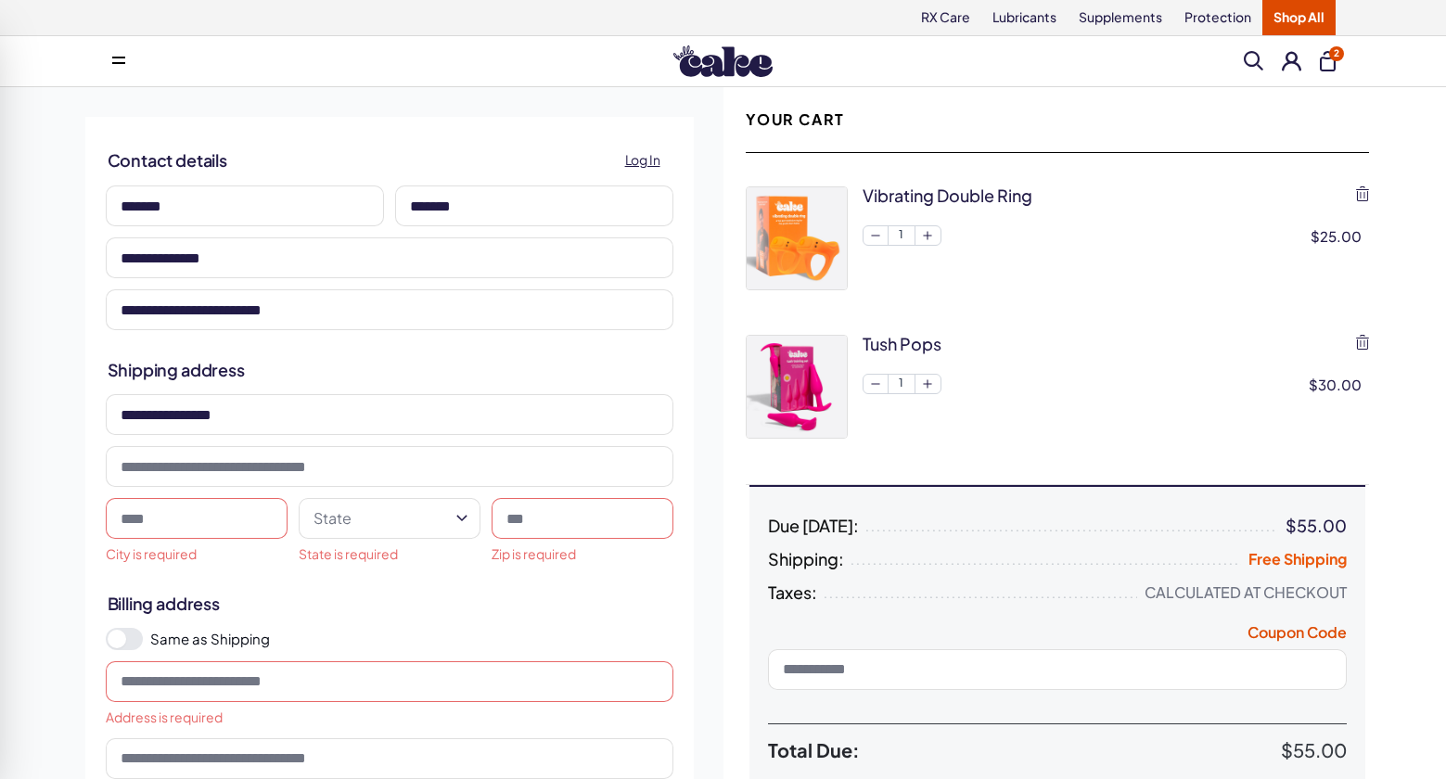
click at [256, 409] on input "**********" at bounding box center [390, 414] width 568 height 41
type input "**********"
click at [179, 522] on input at bounding box center [197, 518] width 182 height 41
type input "*******"
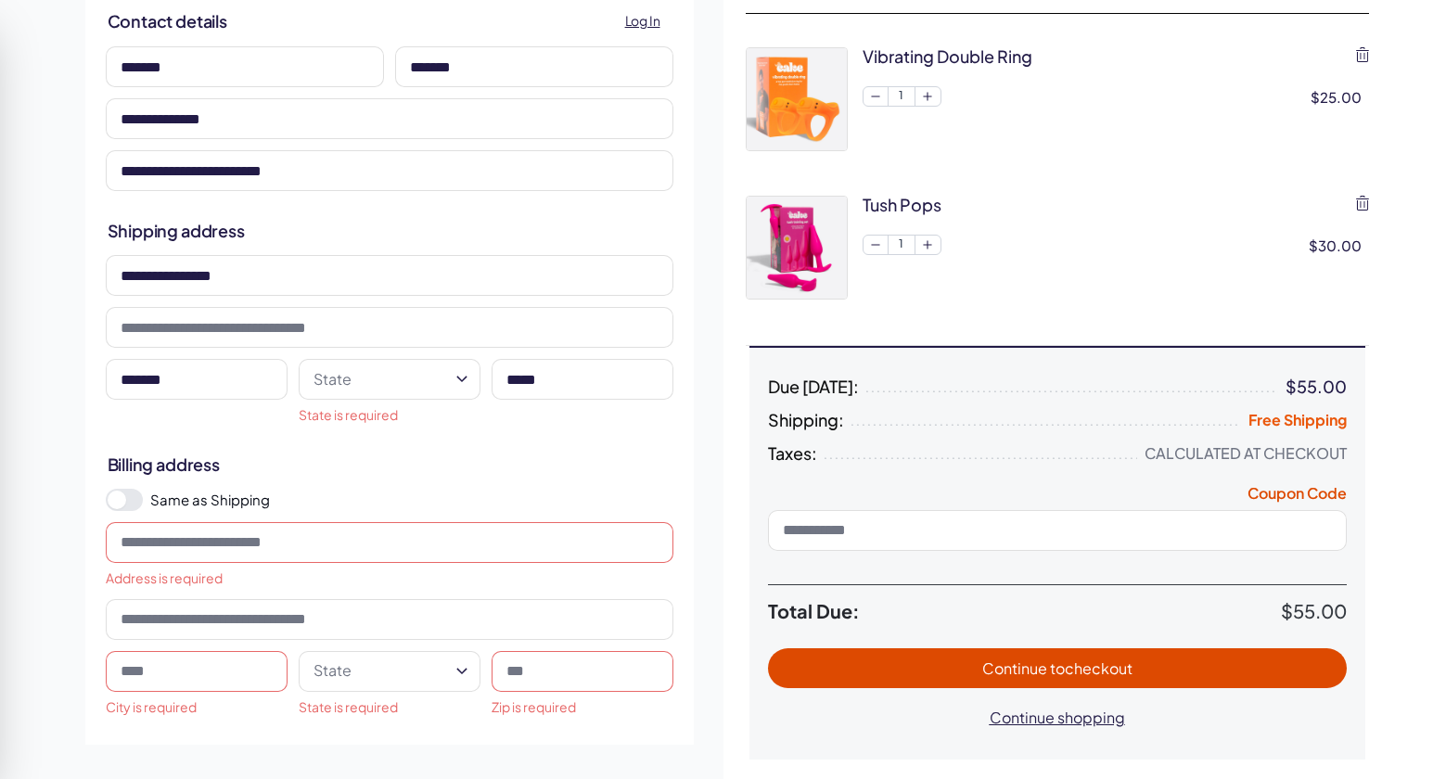
scroll to position [155, 0]
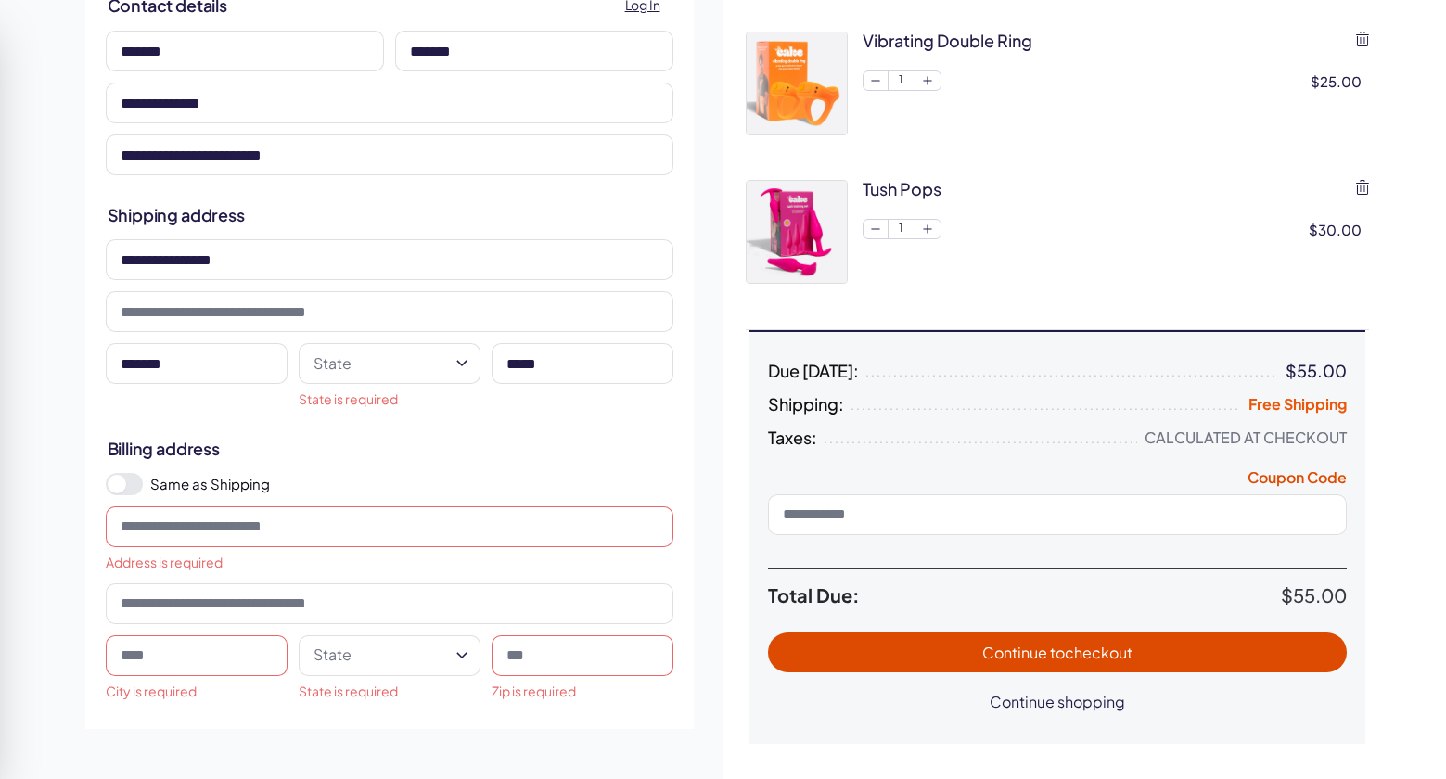
type input "*****"
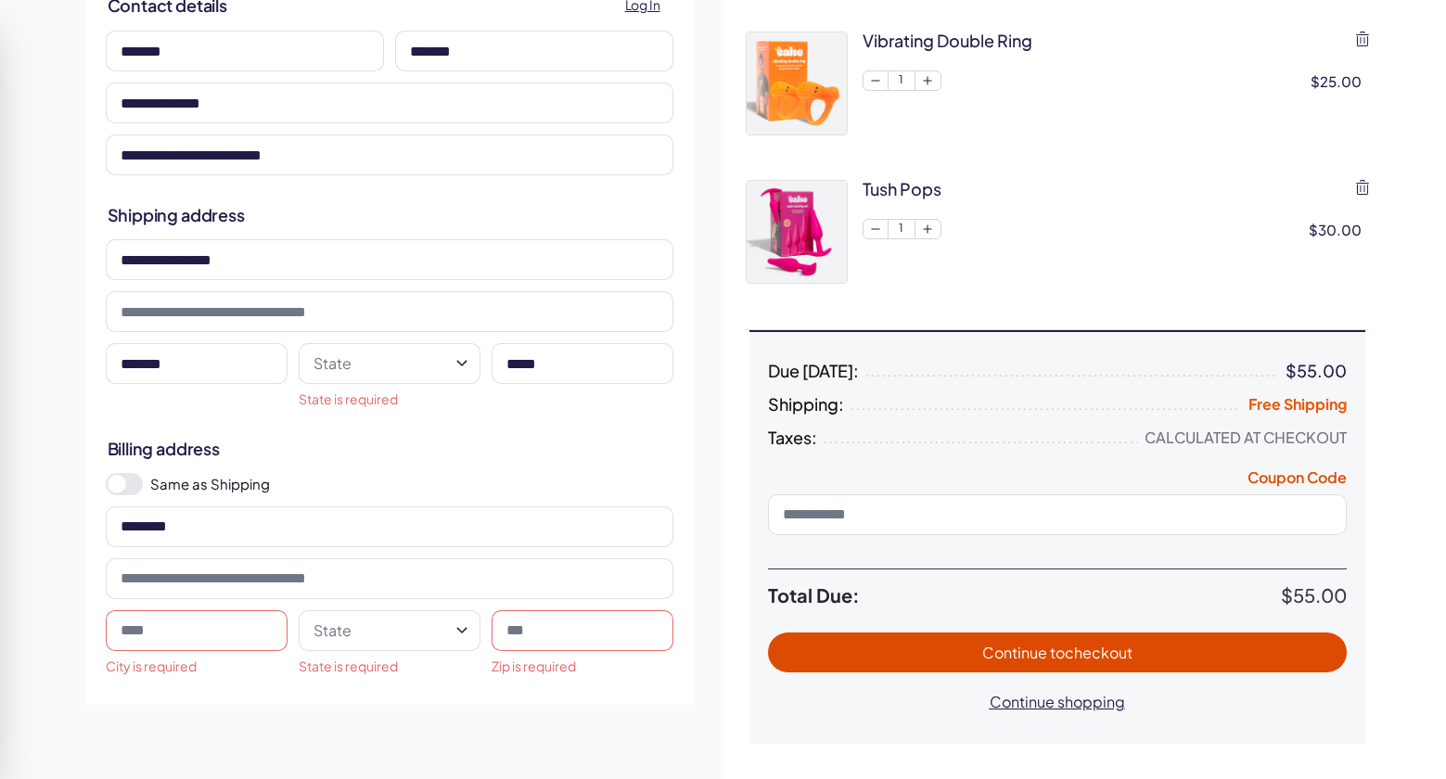
type input "********"
click at [134, 487] on span at bounding box center [124, 484] width 37 height 22
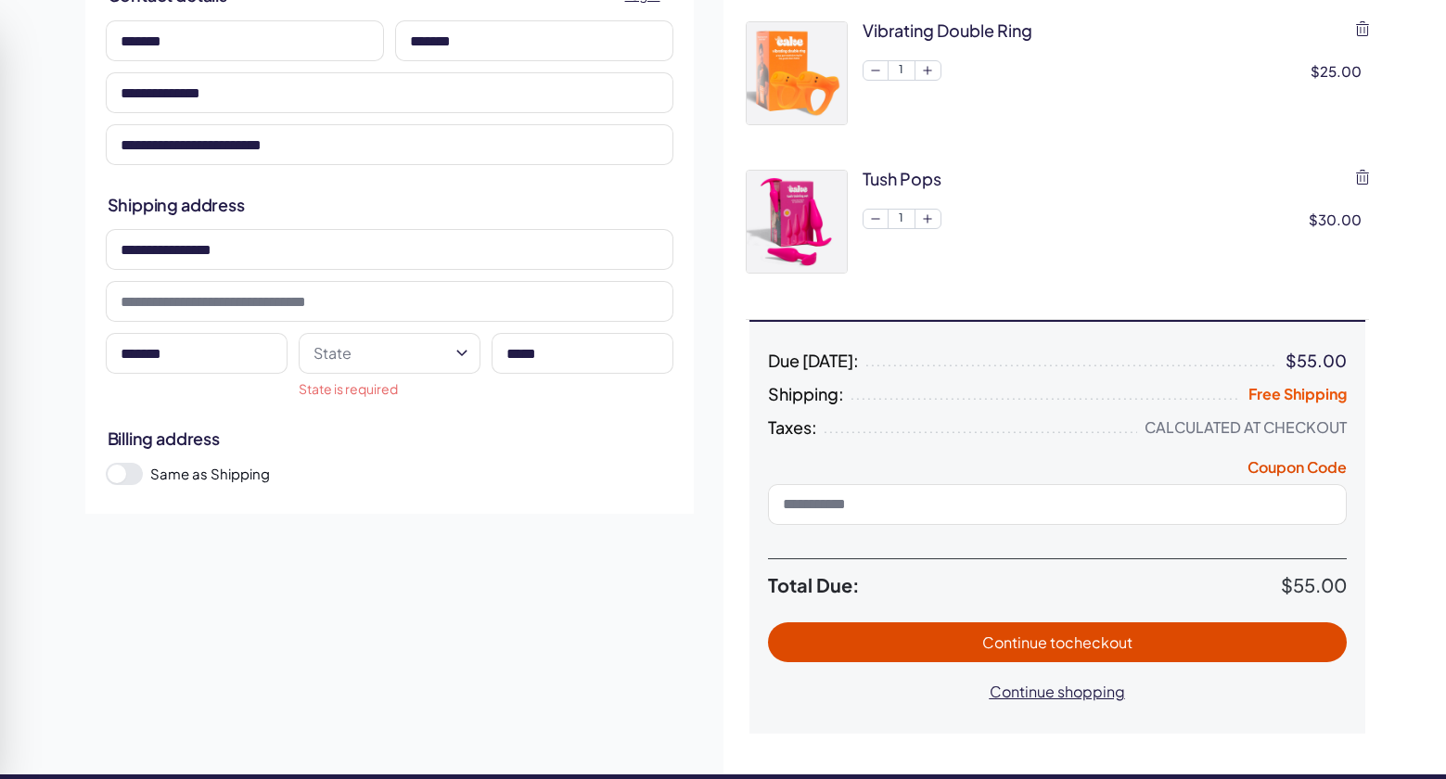
click at [1005, 645] on span "Continue to checkout" at bounding box center [1057, 641] width 150 height 19
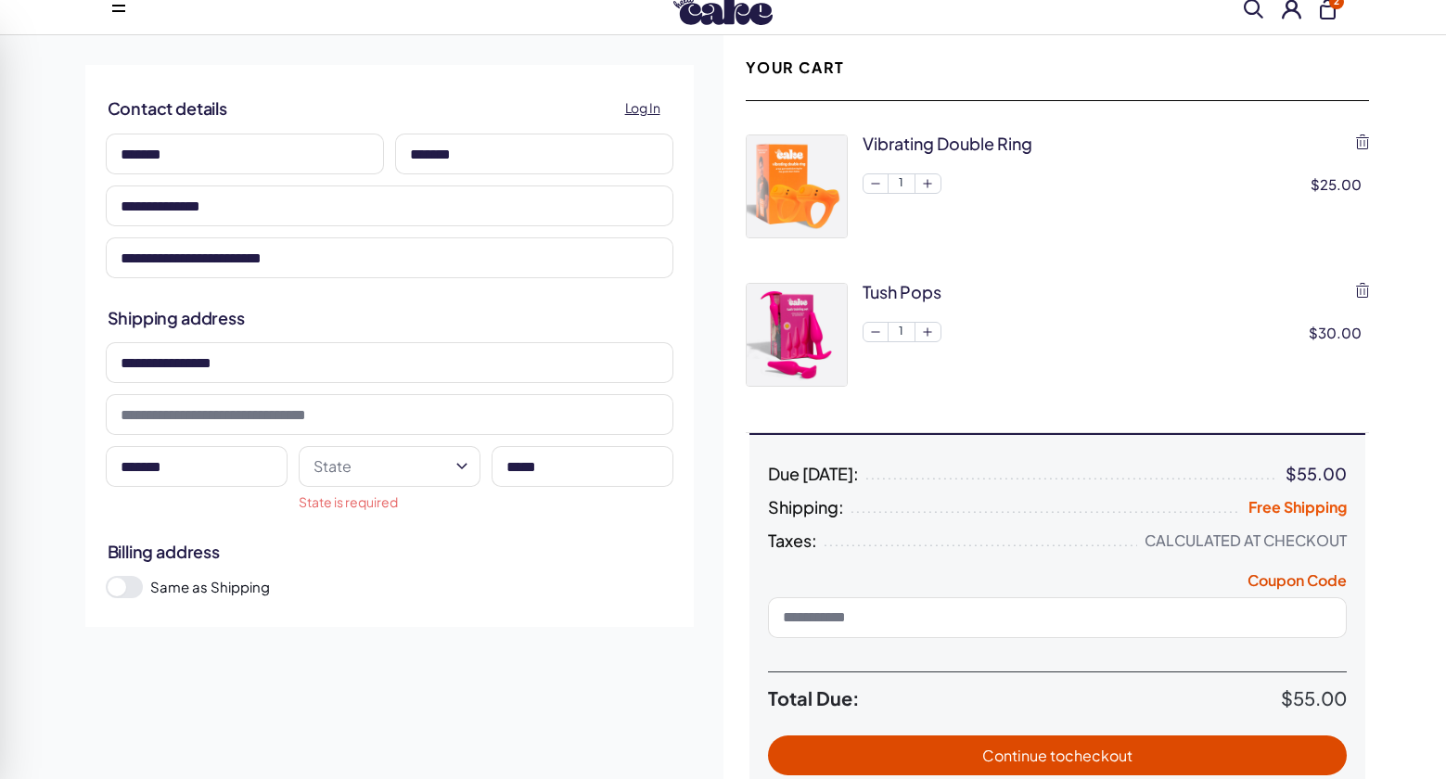
scroll to position [56, 0]
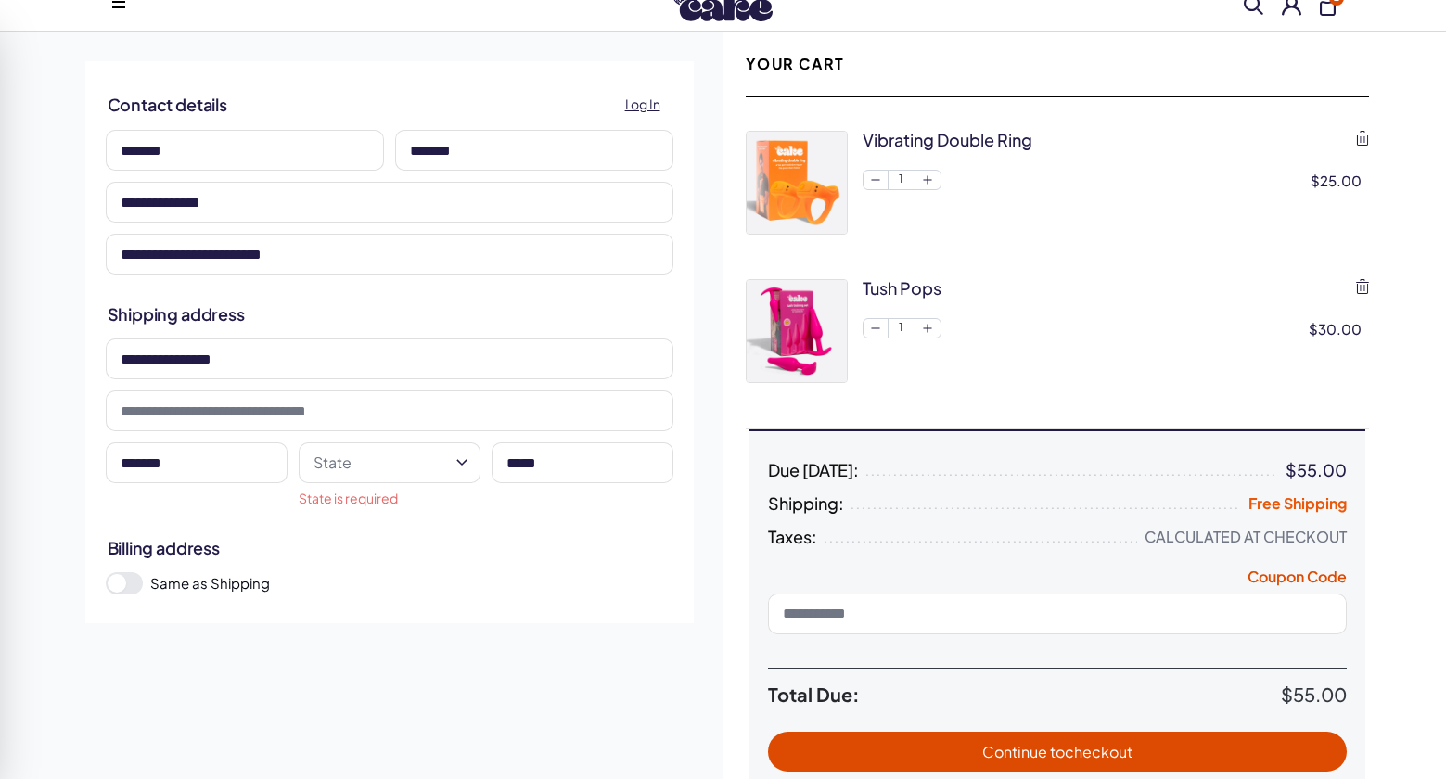
click at [466, 462] on html "RX Care Lubricants Supplements Protection Shop All Menu Everything For Him For …" at bounding box center [723, 705] width 1446 height 1523
drag, startPoint x: 466, startPoint y: 462, endPoint x: 466, endPoint y: 285, distance: 177.1
click at [466, 285] on html "RX Care Lubricants Supplements Protection Shop All Menu Everything For Him For …" at bounding box center [723, 705] width 1446 height 1523
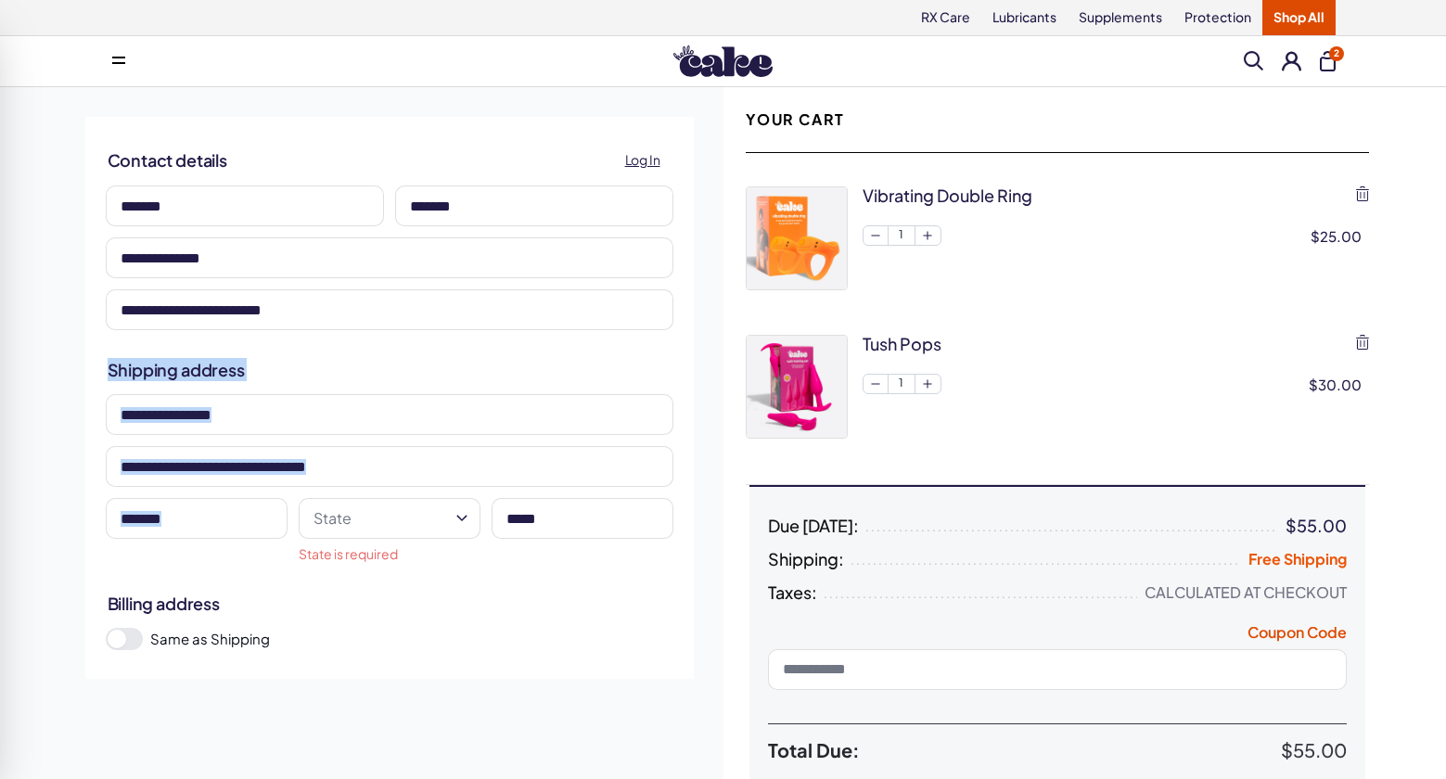
scroll to position [0, 0]
click at [499, 711] on div "**********" at bounding box center [390, 513] width 668 height 852
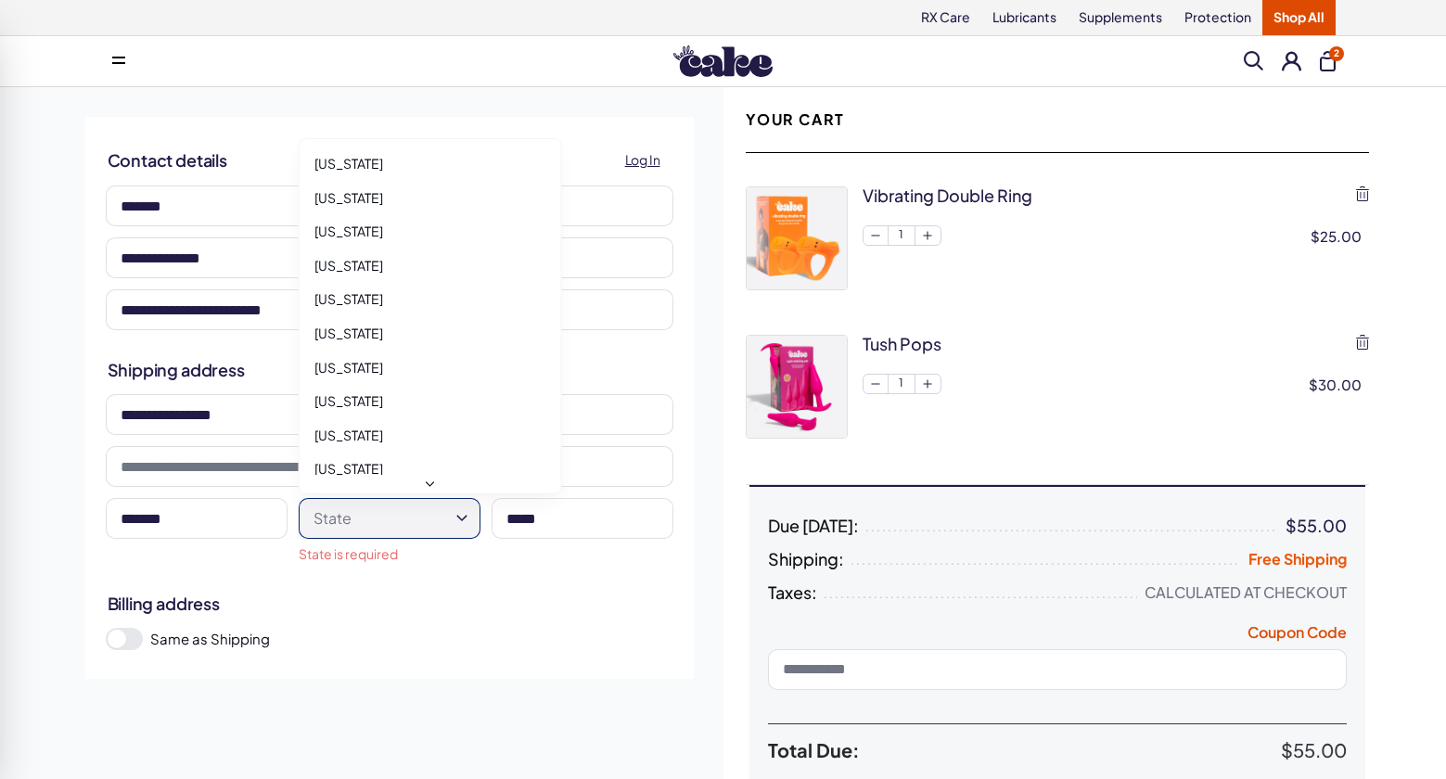
click at [464, 512] on html "RX Care Lubricants Supplements Protection Shop All Menu Everything For Him For …" at bounding box center [723, 761] width 1446 height 1523
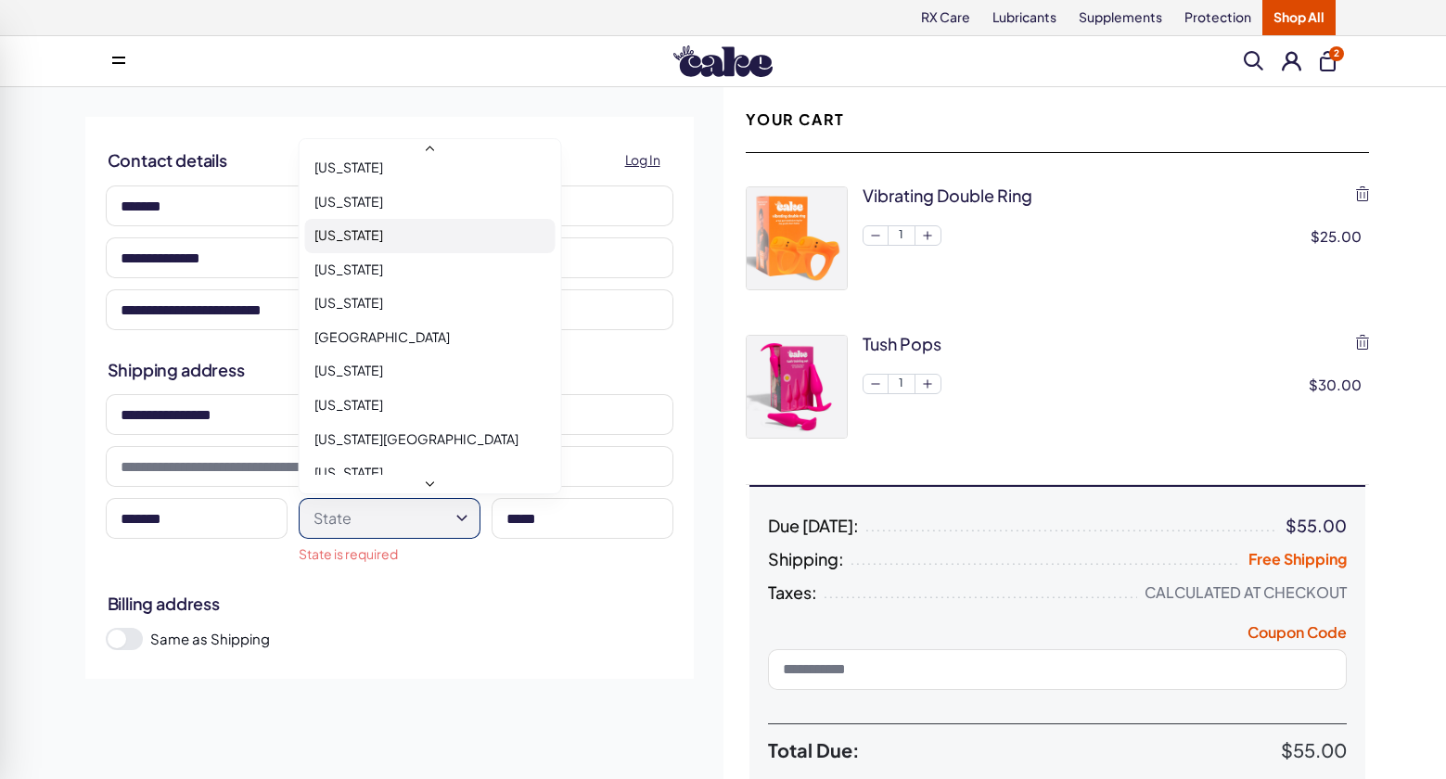
select select "**"
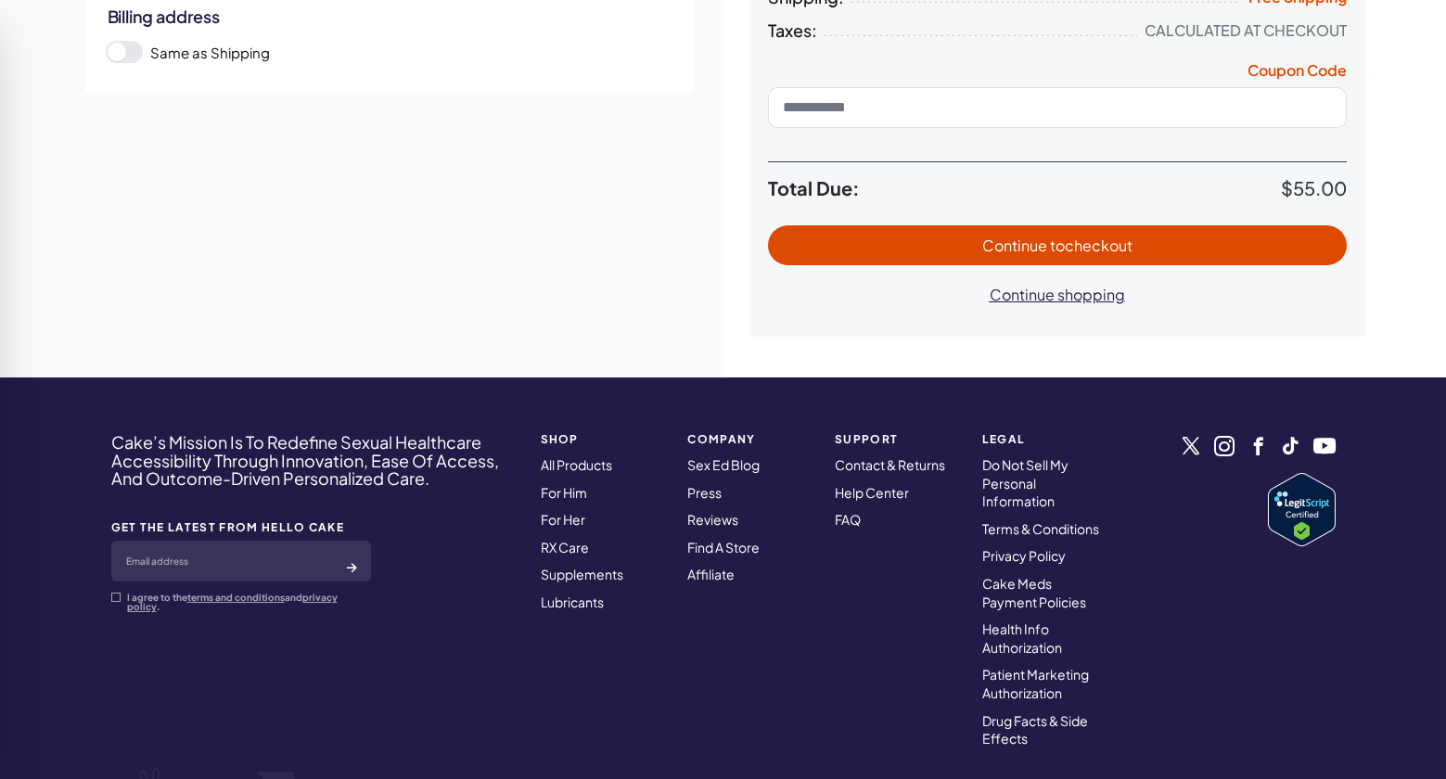
scroll to position [556, 0]
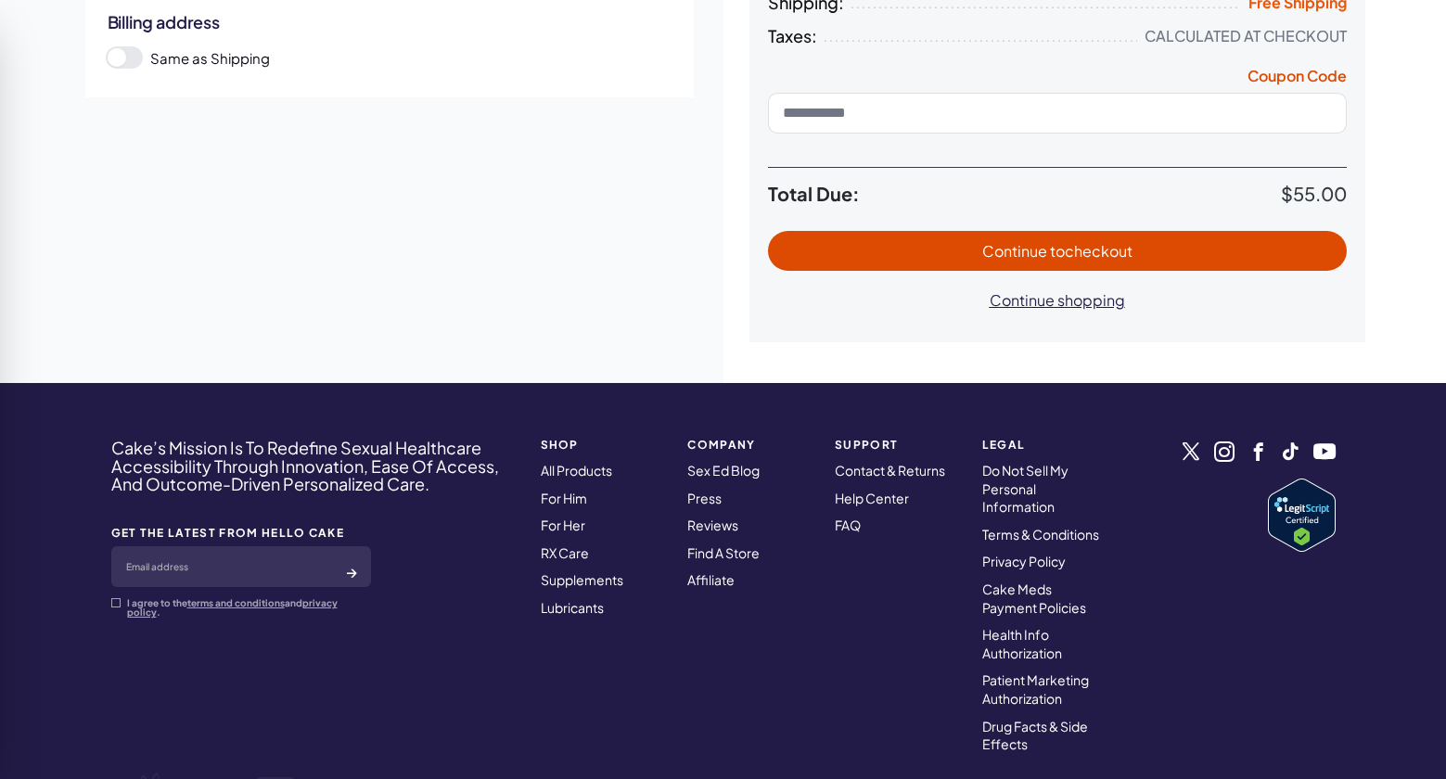
click at [1072, 243] on span "to checkout" at bounding box center [1091, 250] width 83 height 19
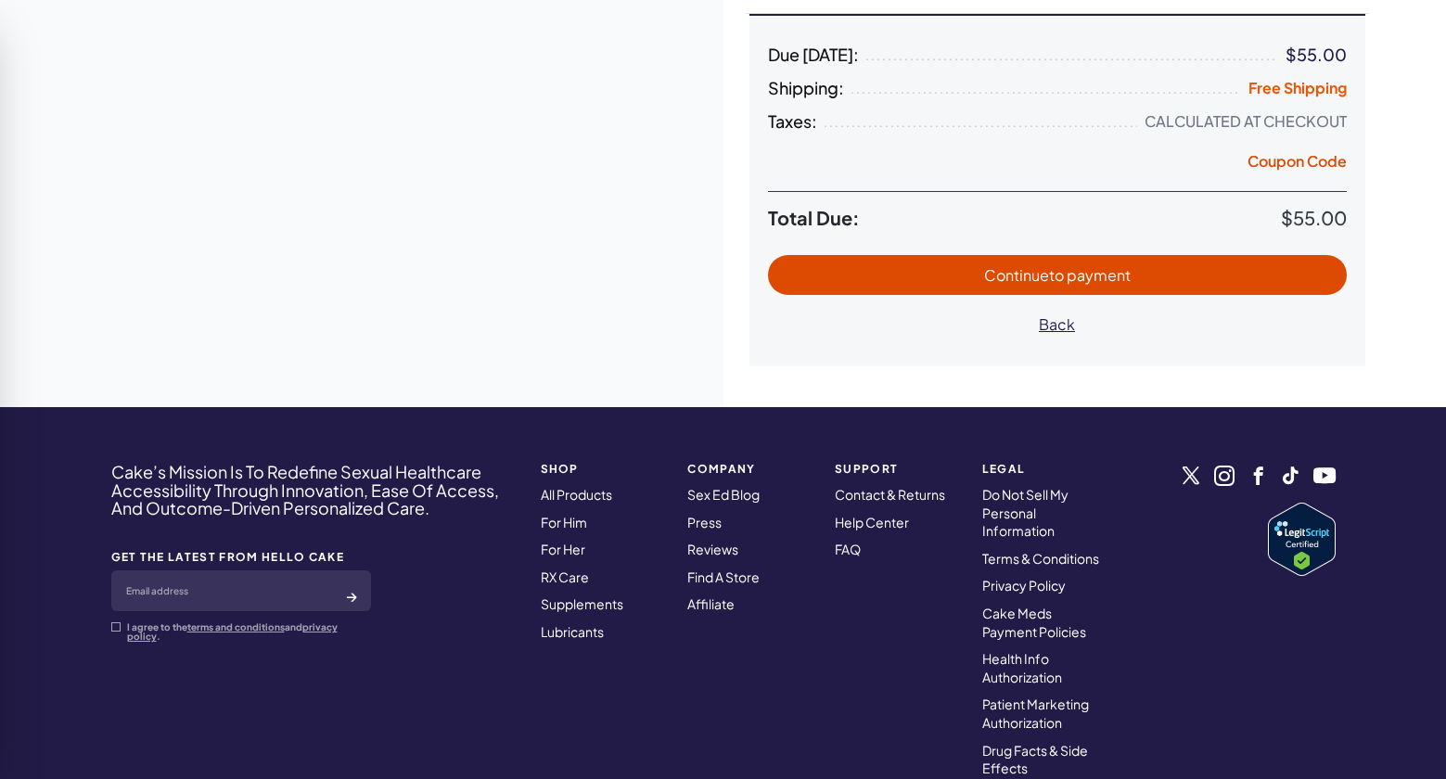
scroll to position [481, 0]
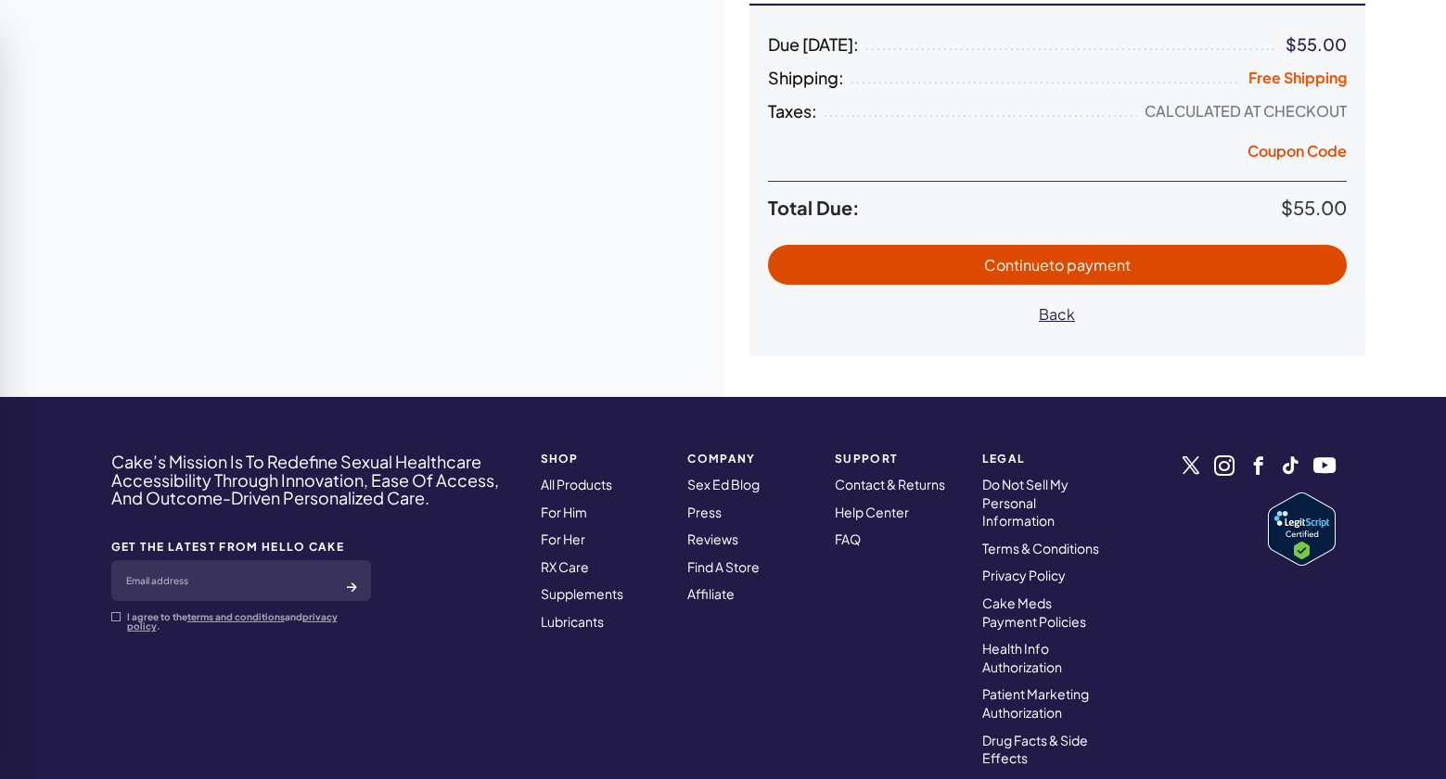
click at [1062, 265] on span "to payment" at bounding box center [1090, 264] width 82 height 19
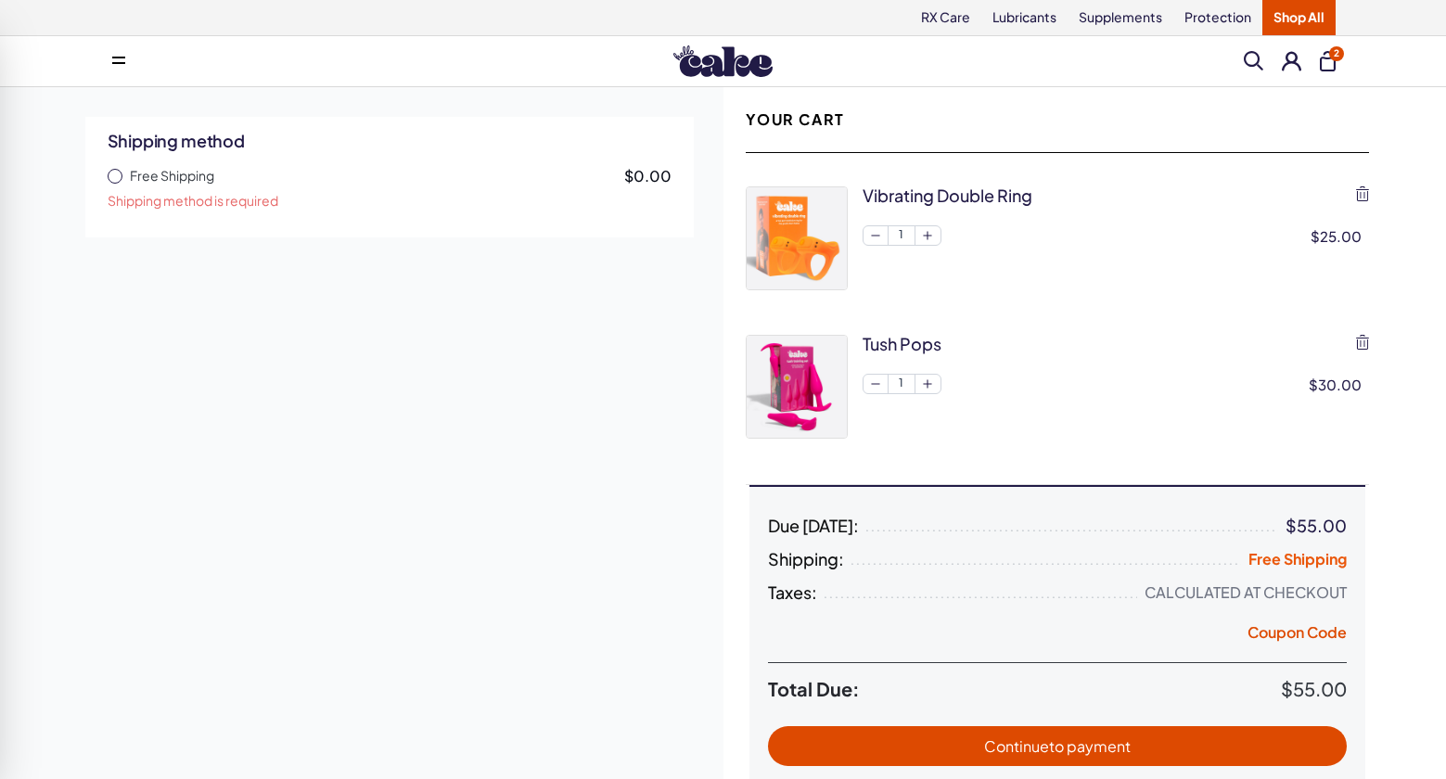
scroll to position [0, 0]
click at [105, 173] on div "Free Shipping $0.00 Shipping method is required" at bounding box center [389, 189] width 579 height 58
click at [116, 172] on span "button" at bounding box center [115, 176] width 15 height 15
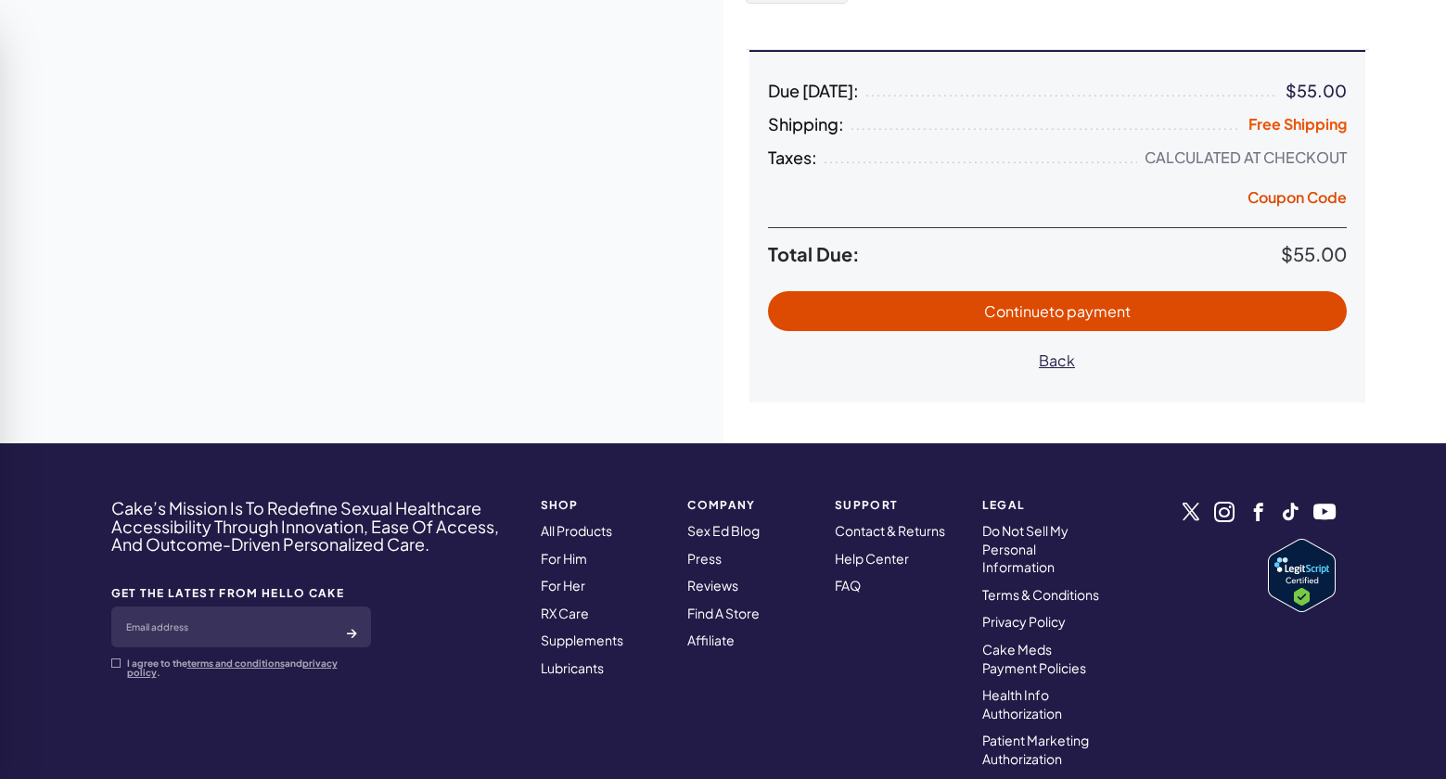
scroll to position [502, 0]
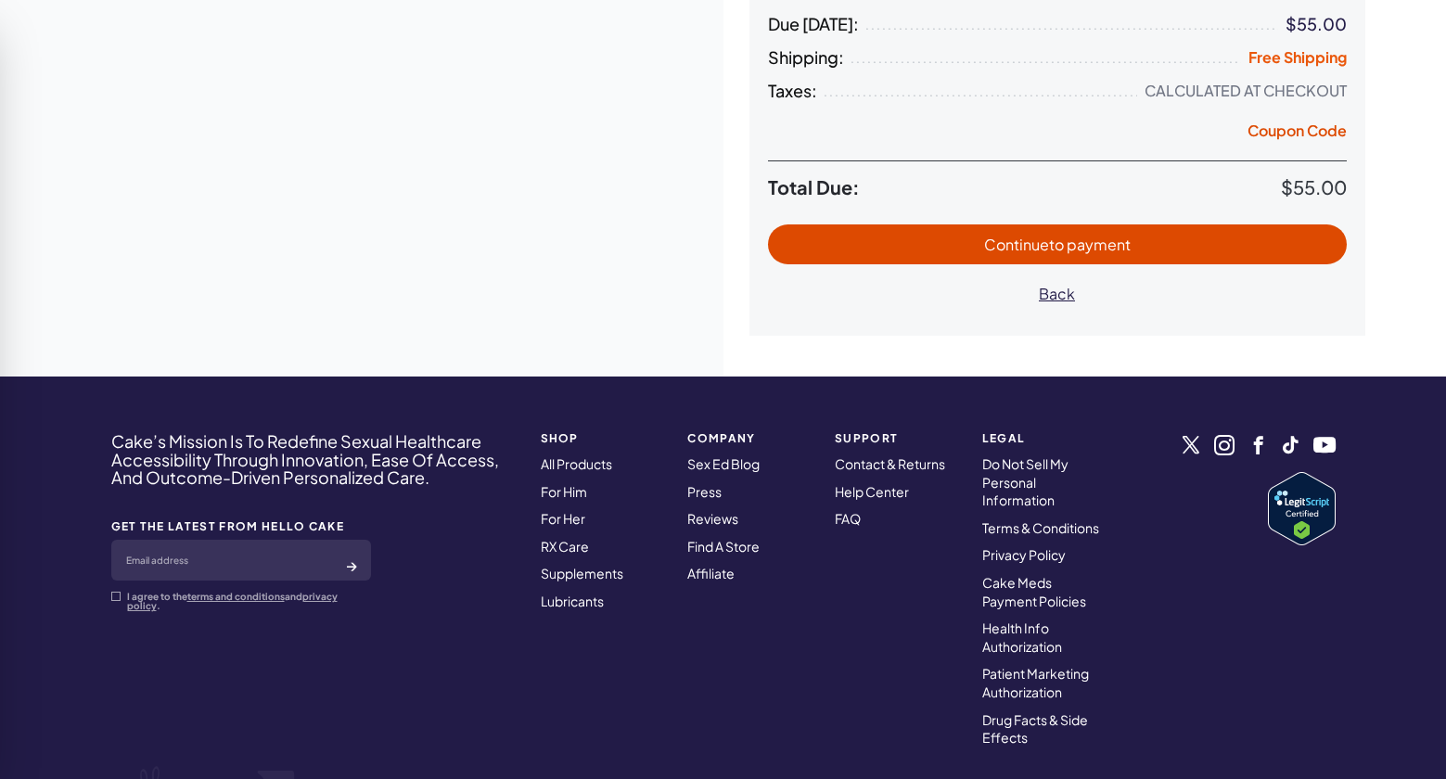
click at [865, 239] on span "Continue to payment" at bounding box center [1057, 244] width 542 height 21
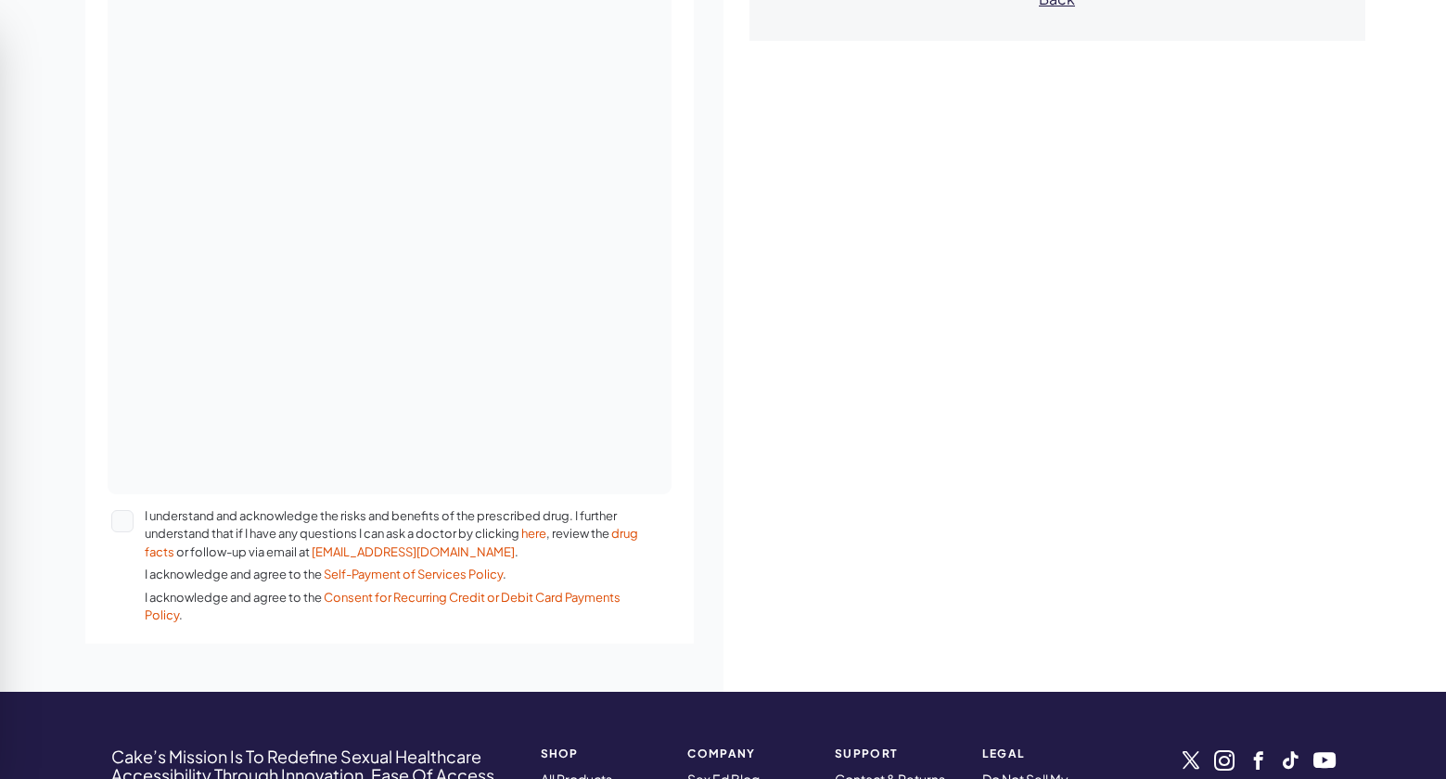
scroll to position [773, 0]
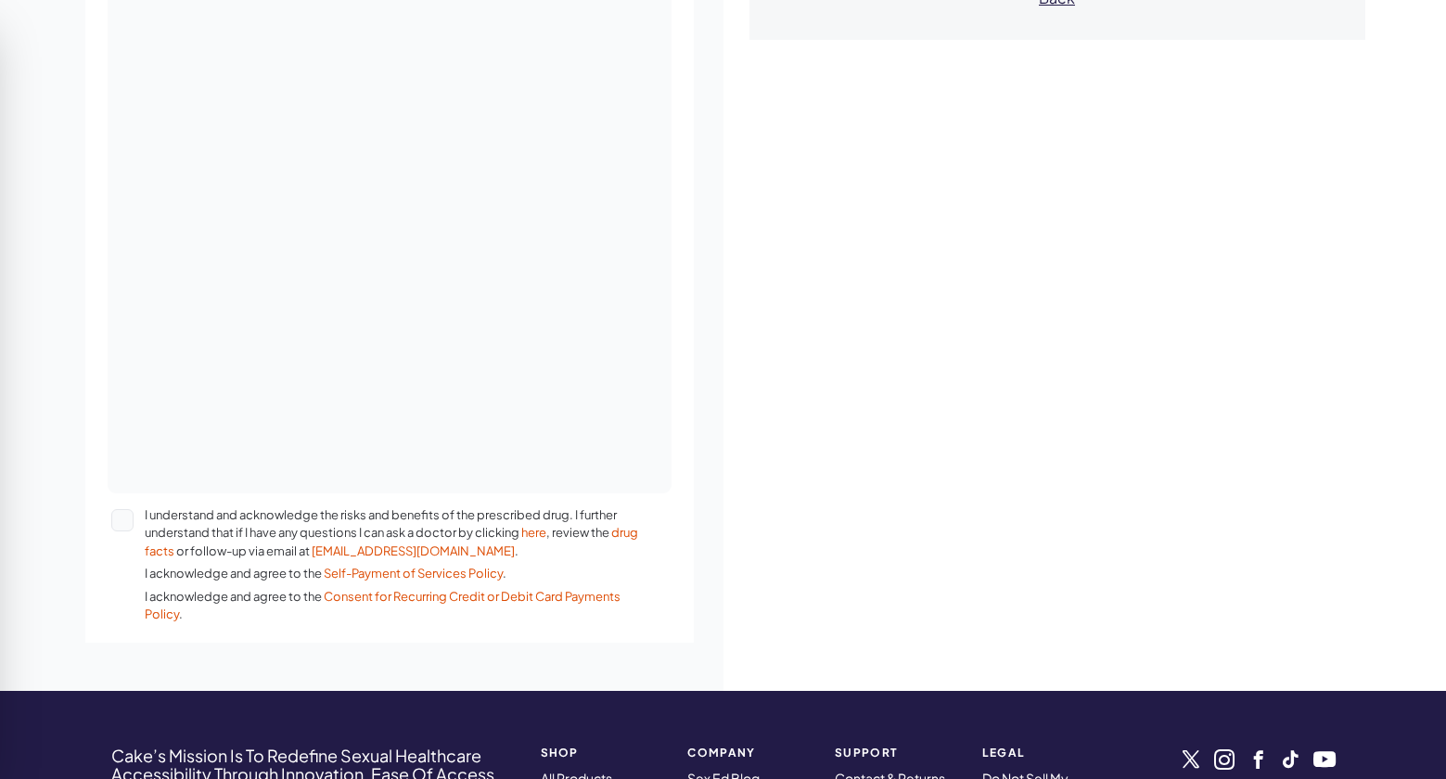
click at [118, 554] on div at bounding box center [127, 565] width 33 height 118
click at [118, 531] on button "I understand and acknowledge the risks and benefits of the prescribed drug. I f…" at bounding box center [122, 520] width 22 height 22
click at [119, 546] on div at bounding box center [127, 565] width 33 height 118
click at [119, 531] on button "I understand and acknowledge the risks and benefits of the prescribed drug. I f…" at bounding box center [122, 520] width 22 height 22
click at [119, 546] on div at bounding box center [127, 565] width 33 height 118
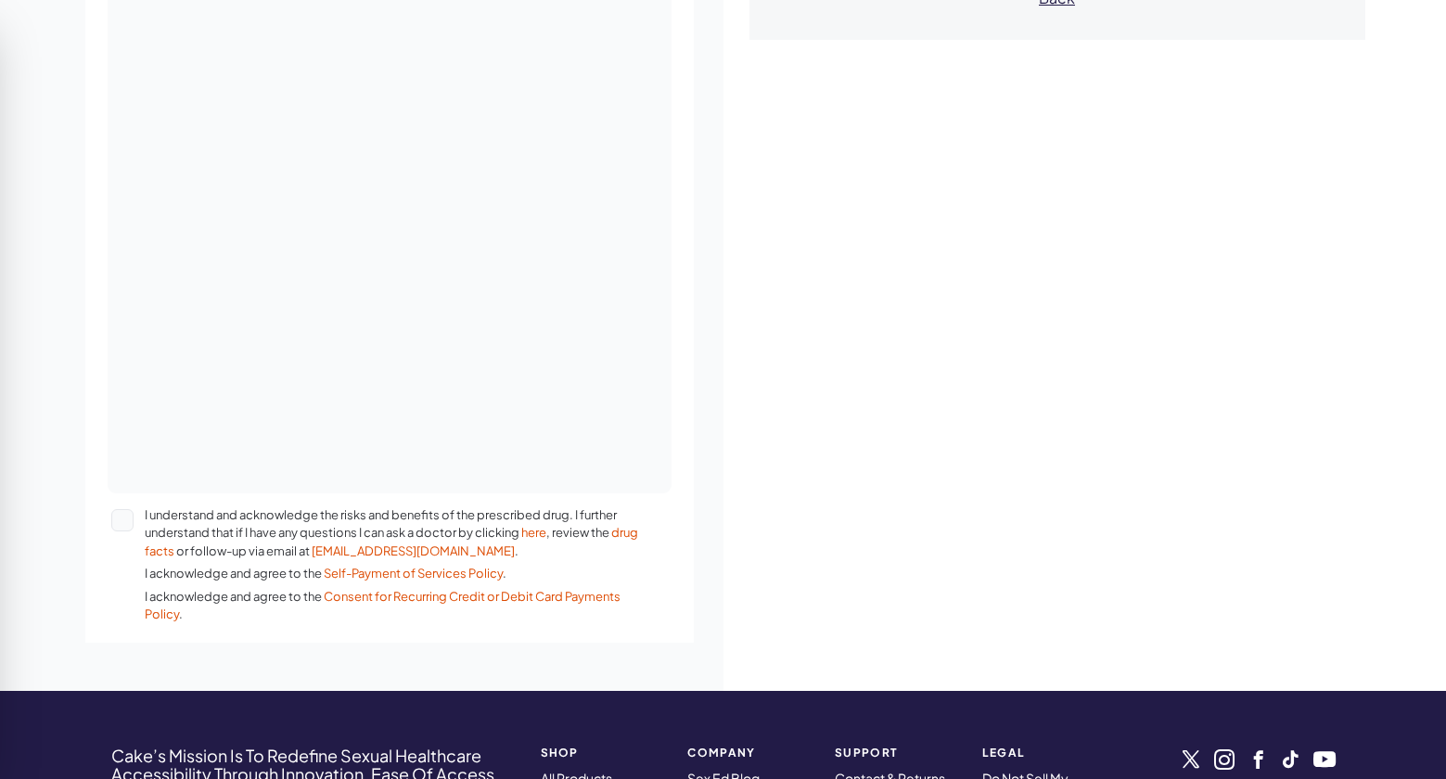
click at [119, 531] on button "I understand and acknowledge the risks and benefits of the prescribed drug. I f…" at bounding box center [122, 520] width 22 height 22
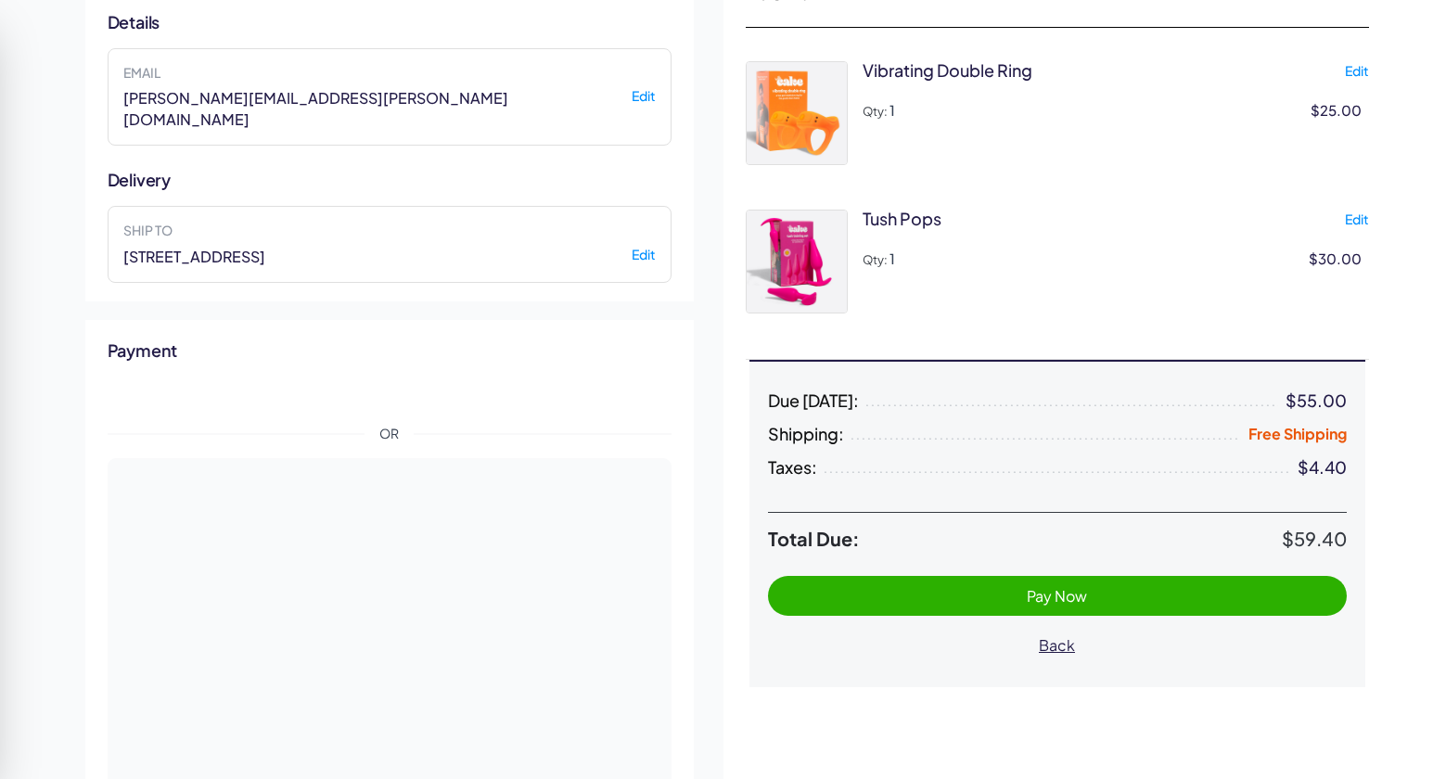
scroll to position [280, 0]
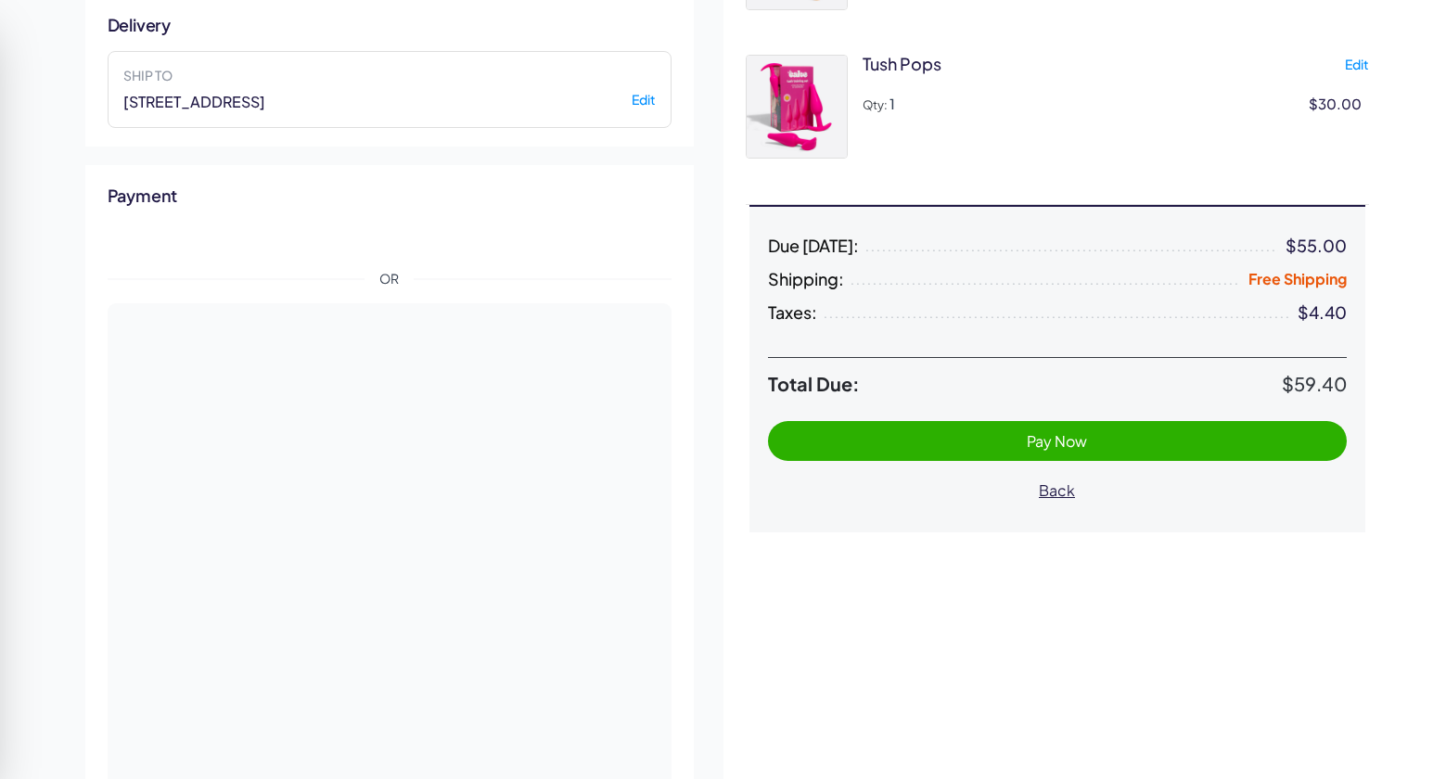
click at [1061, 439] on span "Pay Now" at bounding box center [1057, 440] width 60 height 19
